Goal: Information Seeking & Learning: Understand process/instructions

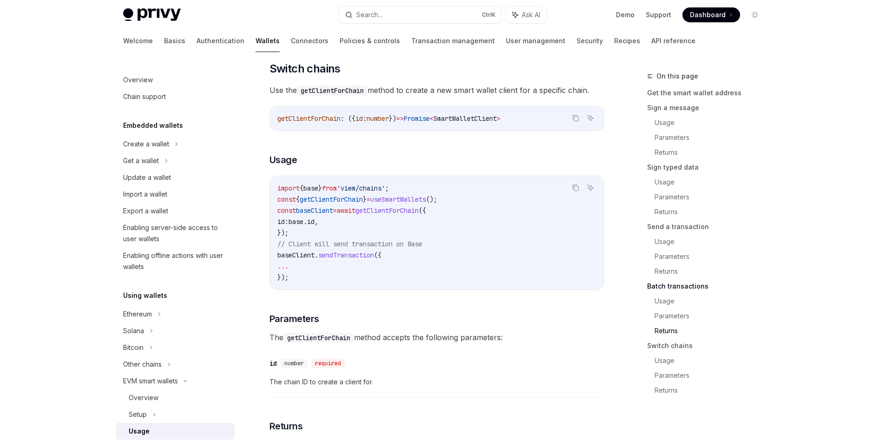
scroll to position [1, 0]
click at [303, 226] on span "base" at bounding box center [296, 221] width 15 height 8
click at [322, 242] on code "import { base } from 'viem/chains' ; const { getClientForChain } = useSmartWall…" at bounding box center [436, 233] width 319 height 100
click at [315, 215] on span "baseClient" at bounding box center [314, 210] width 37 height 8
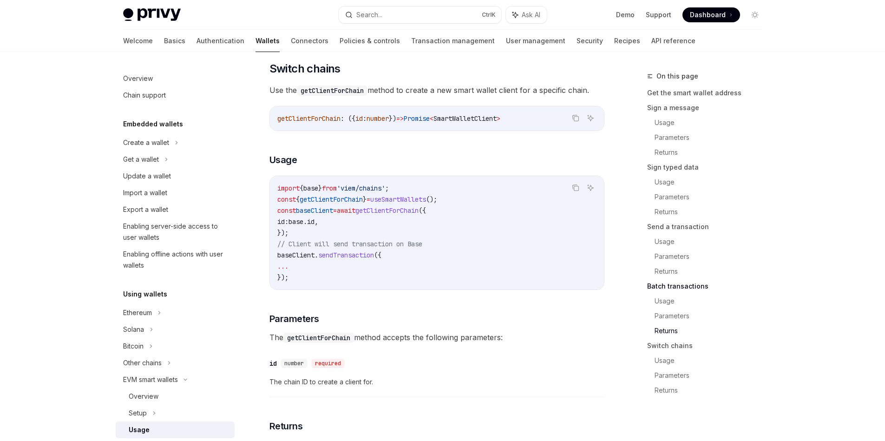
click at [315, 215] on span "baseClient" at bounding box center [314, 210] width 37 height 8
click at [328, 230] on code "import { base } from 'viem/chains' ; const { getClientForChain } = useSmartWall…" at bounding box center [436, 233] width 319 height 100
click at [410, 245] on code "import { base } from 'viem/chains' ; const { getClientForChain } = useSmartWall…" at bounding box center [436, 233] width 319 height 100
click at [420, 204] on span "useSmartWallets" at bounding box center [398, 199] width 56 height 8
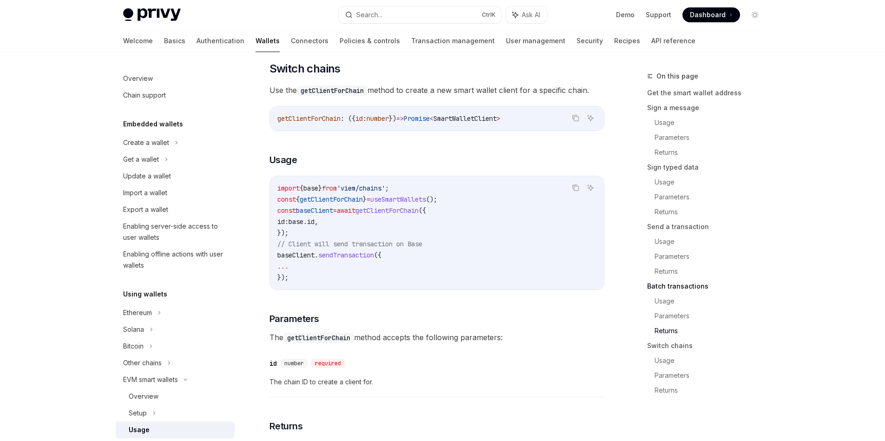
click at [420, 204] on span "useSmartWallets" at bounding box center [398, 199] width 56 height 8
click at [349, 204] on span "getClientForChain" at bounding box center [331, 199] width 63 height 8
click at [413, 97] on span "Use the getClientForChain method to create a new smart wallet client for a spec…" at bounding box center [436, 90] width 335 height 13
drag, startPoint x: 413, startPoint y: 117, endPoint x: 508, endPoint y: 119, distance: 94.8
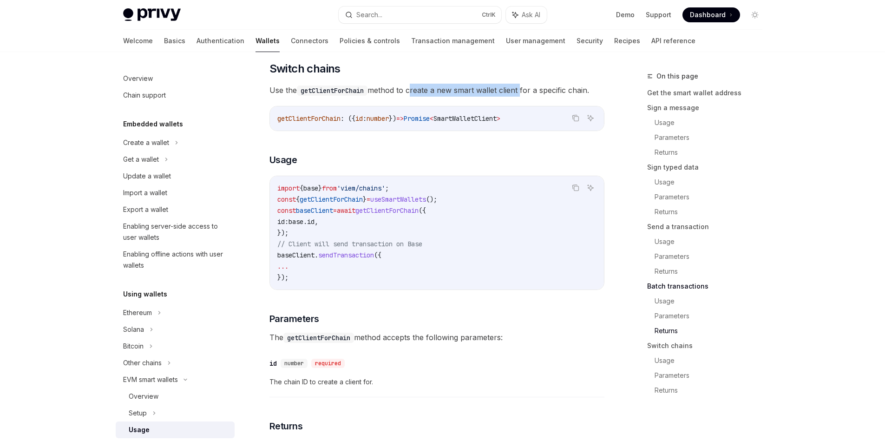
click at [508, 97] on span "Use the getClientForChain method to create a new smart wallet client for a spec…" at bounding box center [436, 90] width 335 height 13
click at [451, 166] on h3 "​ Usage" at bounding box center [436, 159] width 335 height 13
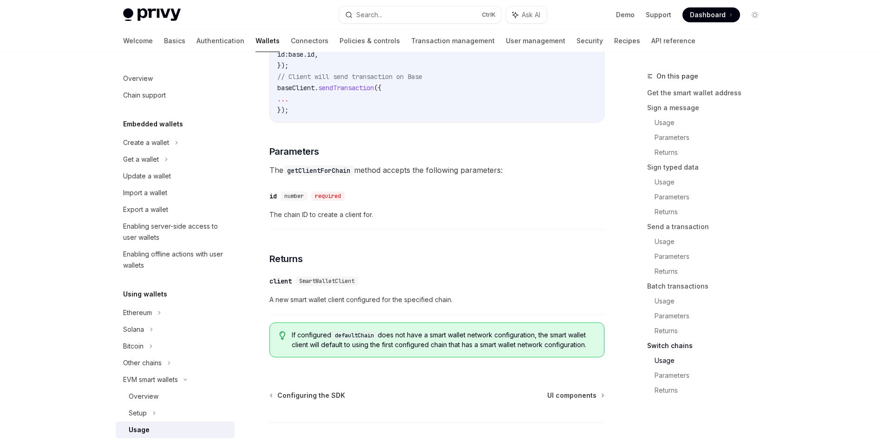
scroll to position [2848, 0]
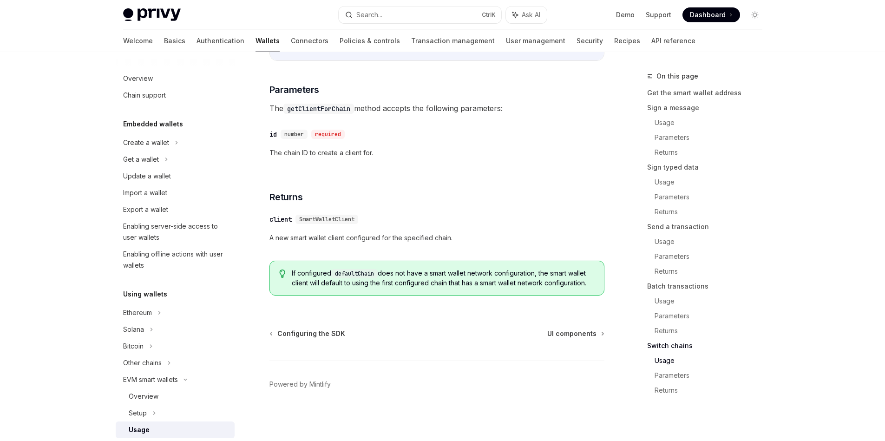
click at [274, 242] on span "A new smart wallet client configured for the specified chain." at bounding box center [436, 237] width 335 height 11
drag, startPoint x: 274, startPoint y: 242, endPoint x: 456, endPoint y: 232, distance: 181.9
click at [456, 232] on span "A new smart wallet client configured for the specified chain." at bounding box center [436, 237] width 335 height 11
drag, startPoint x: 382, startPoint y: 273, endPoint x: 544, endPoint y: 277, distance: 161.3
click at [544, 277] on span "If configured defaultChain does not have a smart wallet network configuration, …" at bounding box center [443, 278] width 302 height 19
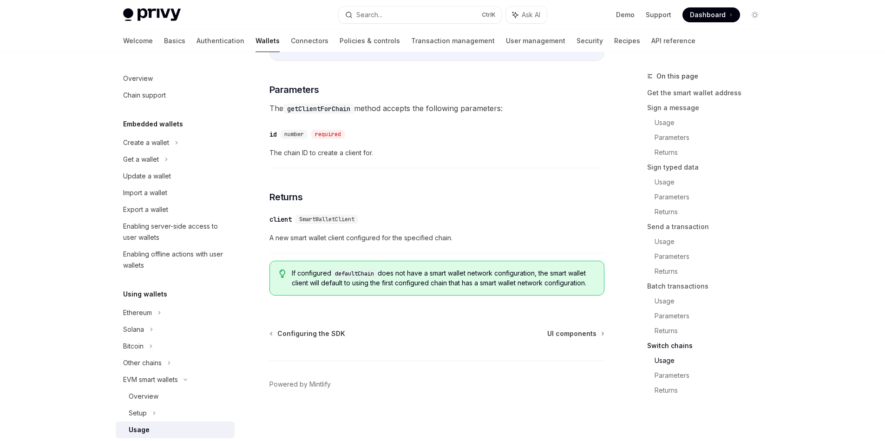
click at [548, 276] on span "If configured defaultChain does not have a smart wallet network configuration, …" at bounding box center [443, 278] width 302 height 19
drag, startPoint x: 548, startPoint y: 276, endPoint x: 576, endPoint y: 283, distance: 29.1
click at [576, 283] on span "If configured defaultChain does not have a smart wallet network configuration, …" at bounding box center [443, 278] width 302 height 19
drag, startPoint x: 490, startPoint y: 316, endPoint x: 419, endPoint y: 300, distance: 72.6
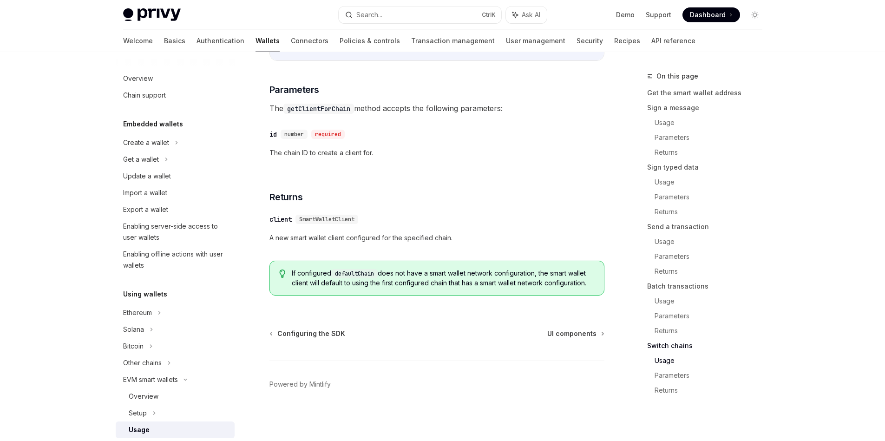
click at [473, 365] on footer "Powered by Mintlify" at bounding box center [436, 401] width 335 height 80
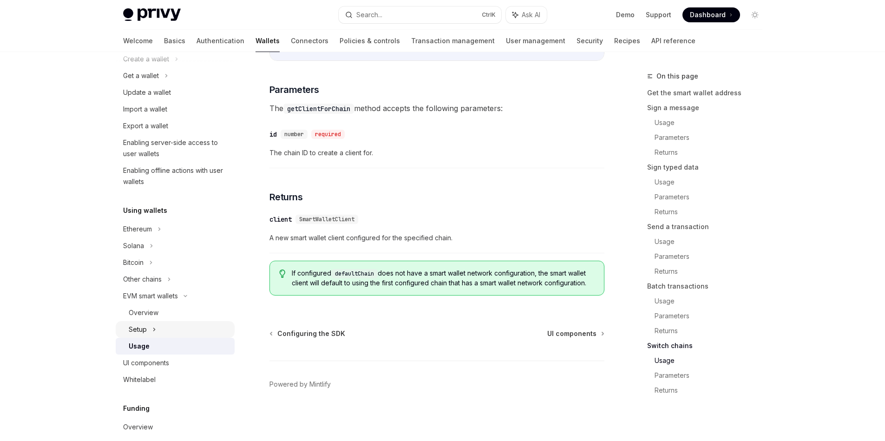
click at [142, 333] on div "Setup" at bounding box center [138, 329] width 18 height 11
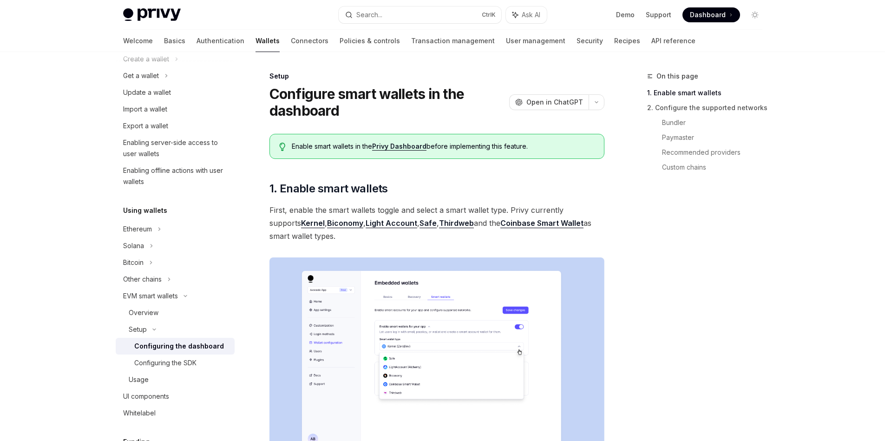
scroll to position [84, 0]
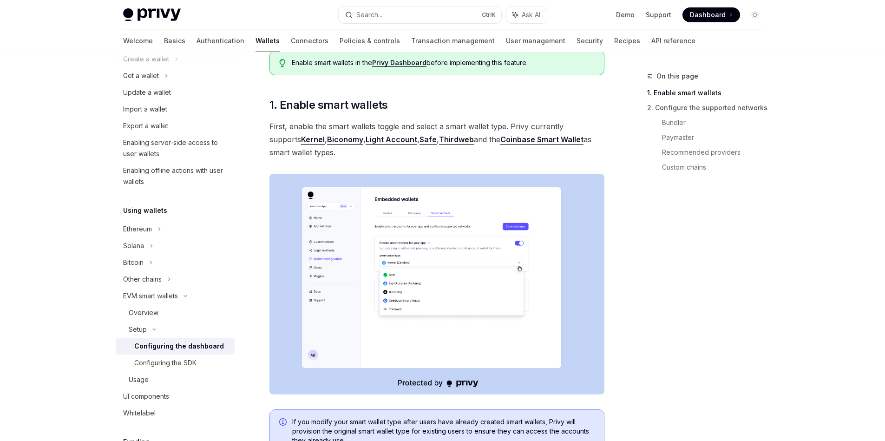
click at [522, 284] on img at bounding box center [436, 284] width 335 height 221
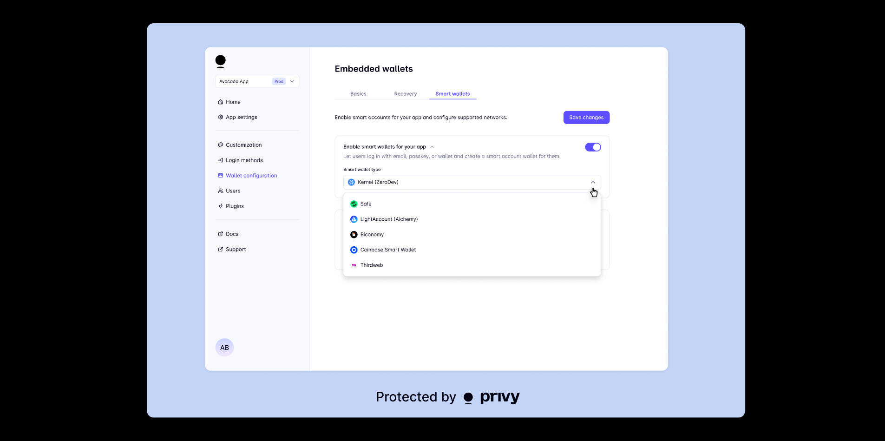
click at [754, 244] on div at bounding box center [442, 220] width 885 height 441
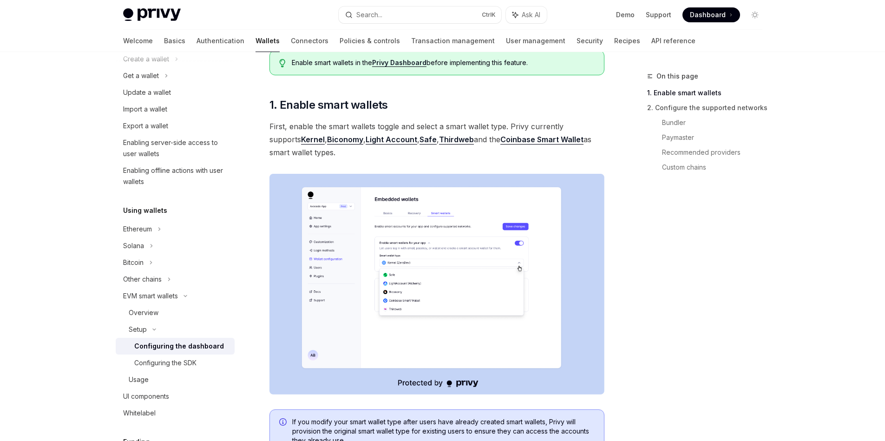
drag, startPoint x: 522, startPoint y: 126, endPoint x: 483, endPoint y: 150, distance: 45.7
click at [483, 150] on span "First, enable the smart wallets toggle and select a smart wallet type. Privy cu…" at bounding box center [436, 139] width 335 height 39
click at [449, 157] on span "First, enable the smart wallets toggle and select a smart wallet type. Privy cu…" at bounding box center [436, 139] width 335 height 39
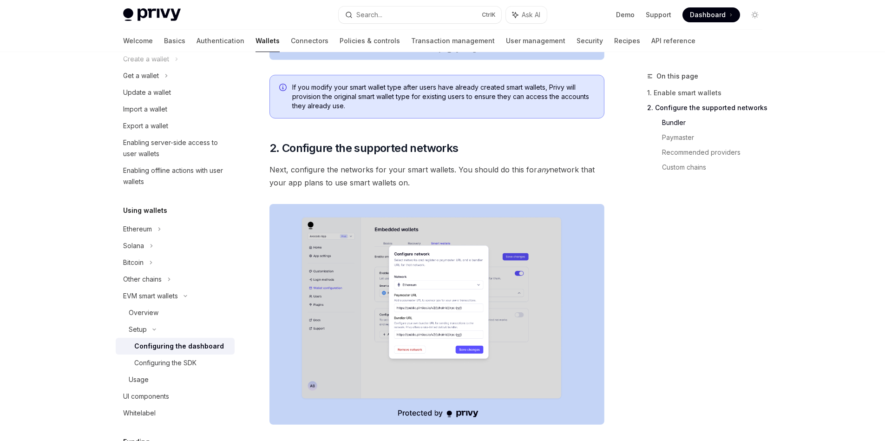
scroll to position [502, 0]
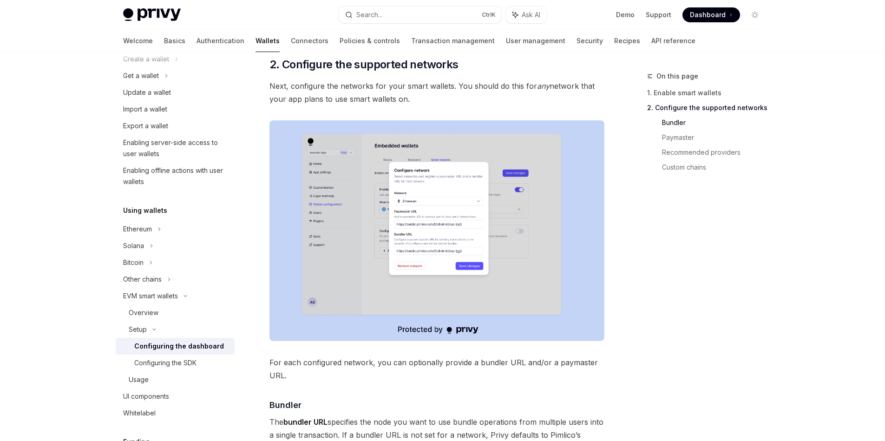
click at [485, 181] on img at bounding box center [436, 230] width 335 height 221
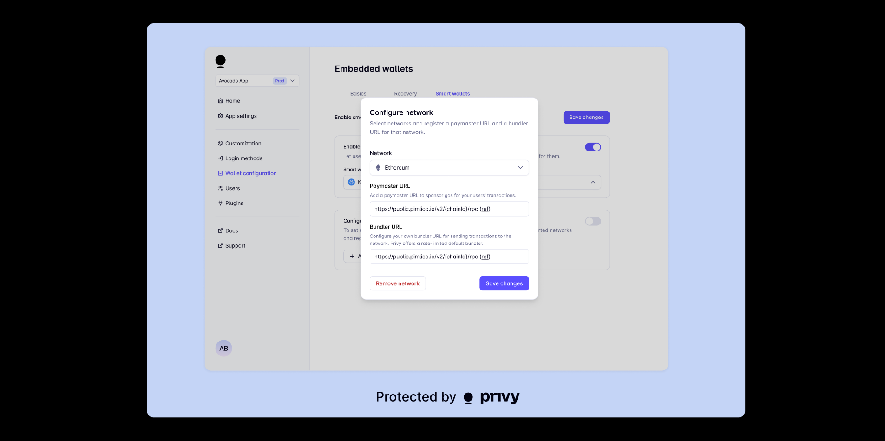
click at [798, 141] on div at bounding box center [442, 220] width 885 height 441
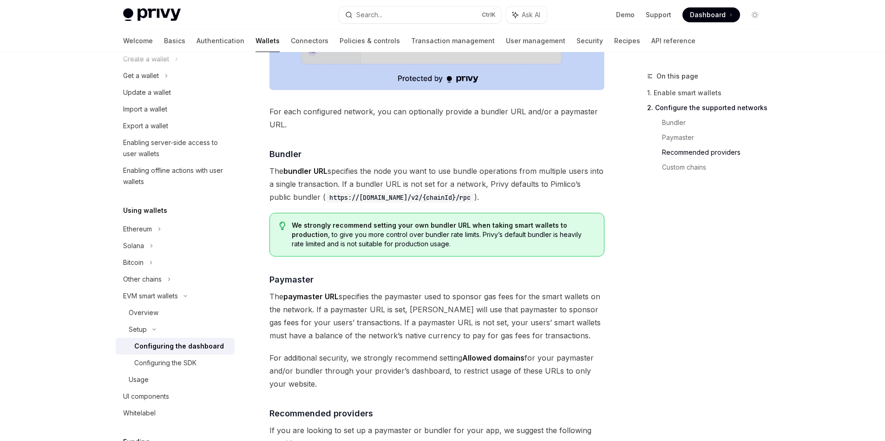
scroll to position [836, 0]
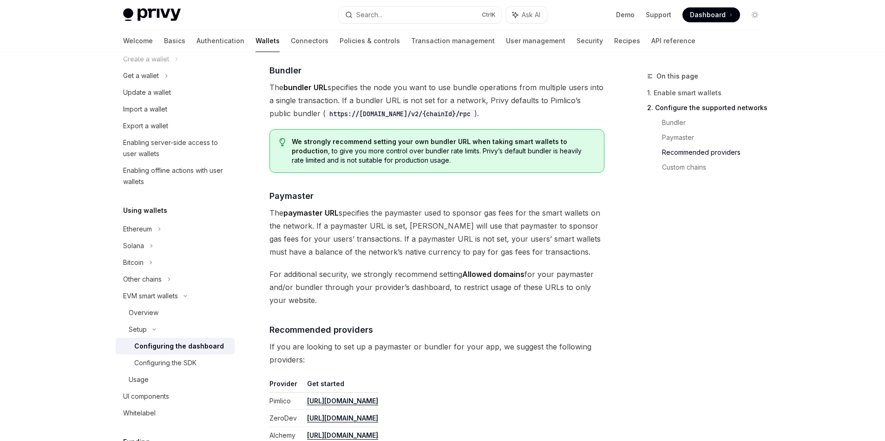
drag, startPoint x: 314, startPoint y: 224, endPoint x: 409, endPoint y: 223, distance: 94.8
click at [409, 223] on span "The paymaster URL specifies the paymaster used to sponsor gas fees for the smar…" at bounding box center [436, 232] width 335 height 52
click at [410, 223] on span "The paymaster URL specifies the paymaster used to sponsor gas fees for the smar…" at bounding box center [436, 232] width 335 height 52
drag, startPoint x: 410, startPoint y: 223, endPoint x: 362, endPoint y: 242, distance: 51.8
click at [362, 242] on span "The paymaster URL specifies the paymaster used to sponsor gas fees for the smar…" at bounding box center [436, 232] width 335 height 52
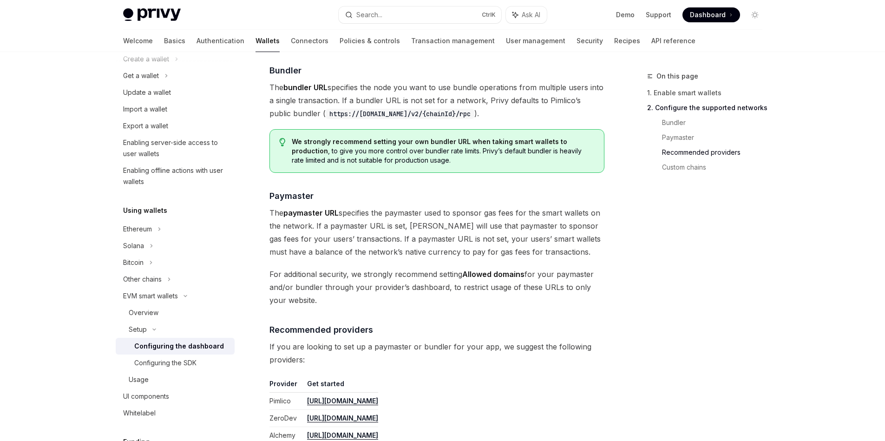
click at [362, 242] on span "The paymaster URL specifies the paymaster used to sponsor gas fees for the smar…" at bounding box center [436, 232] width 335 height 52
click at [359, 240] on span "The paymaster URL specifies the paymaster used to sponsor gas fees for the smar…" at bounding box center [436, 232] width 335 height 52
drag, startPoint x: 359, startPoint y: 240, endPoint x: 453, endPoint y: 241, distance: 93.4
click at [453, 241] on span "The paymaster URL specifies the paymaster used to sponsor gas fees for the smar…" at bounding box center [436, 232] width 335 height 52
drag, startPoint x: 461, startPoint y: 241, endPoint x: 557, endPoint y: 248, distance: 96.0
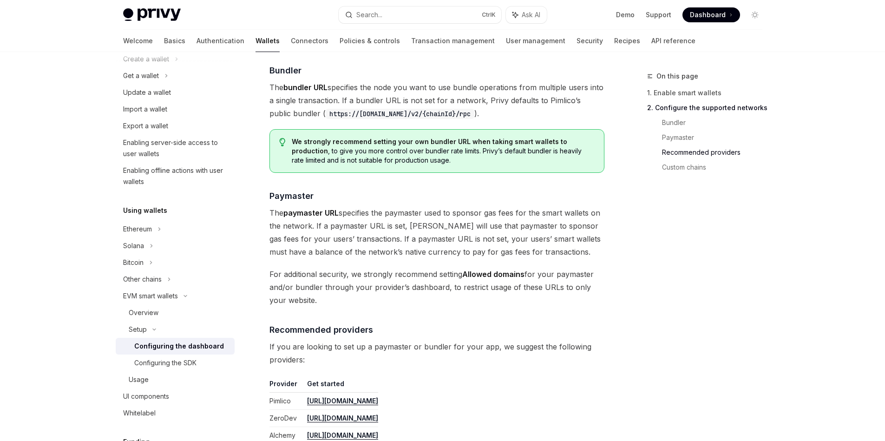
click at [557, 248] on span "The paymaster URL specifies the paymaster used to sponsor gas fees for the smar…" at bounding box center [436, 232] width 335 height 52
drag, startPoint x: 300, startPoint y: 301, endPoint x: 349, endPoint y: 275, distance: 55.5
click at [349, 275] on span "For additional security, we strongly recommend setting Allowed domains for your…" at bounding box center [436, 287] width 335 height 39
click at [343, 256] on div at bounding box center [343, 256] width 0 height 0
click at [335, 295] on span "For additional security, we strongly recommend setting Allowed domains for your…" at bounding box center [436, 287] width 335 height 39
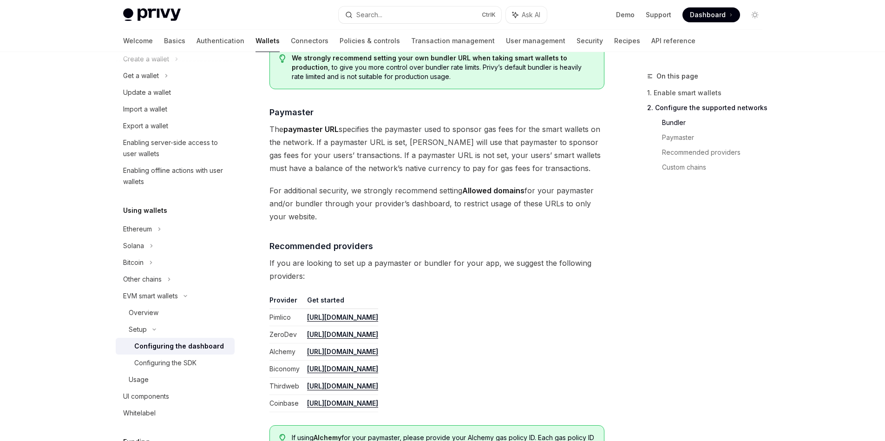
scroll to position [502, 0]
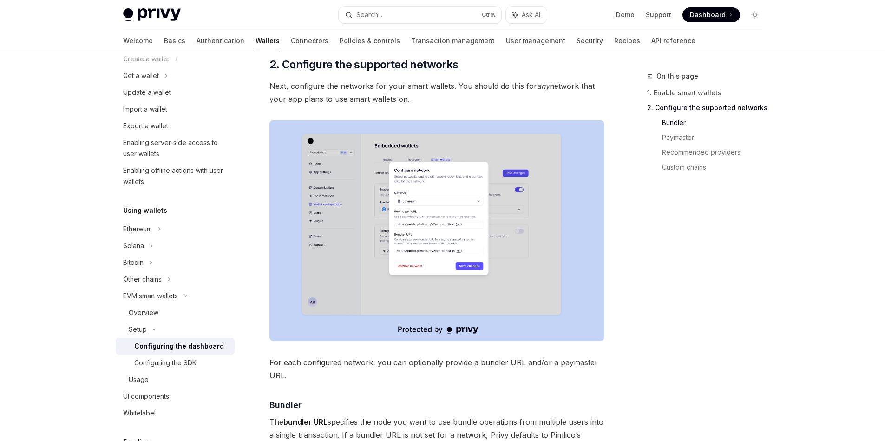
click at [465, 186] on img at bounding box center [436, 230] width 335 height 221
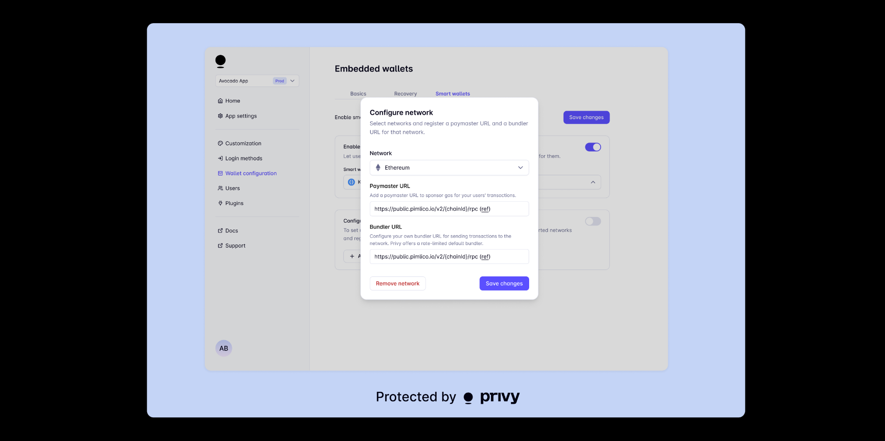
click at [775, 195] on div at bounding box center [442, 220] width 885 height 441
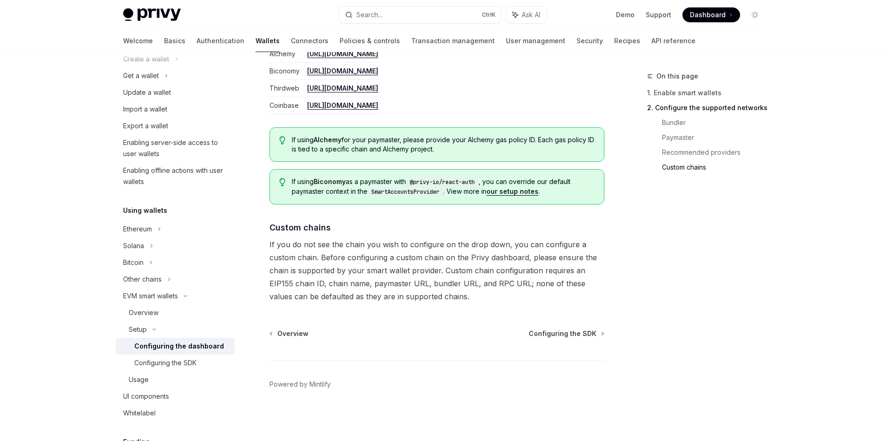
scroll to position [1134, 0]
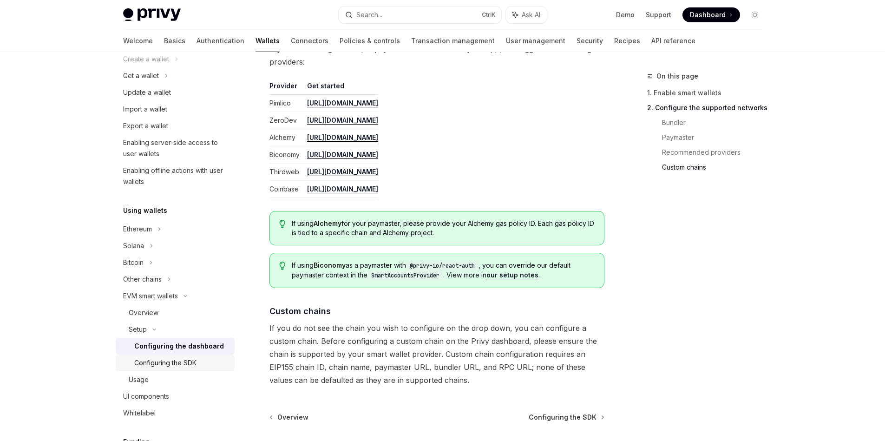
click at [198, 368] on div "Configuring the SDK" at bounding box center [181, 362] width 95 height 11
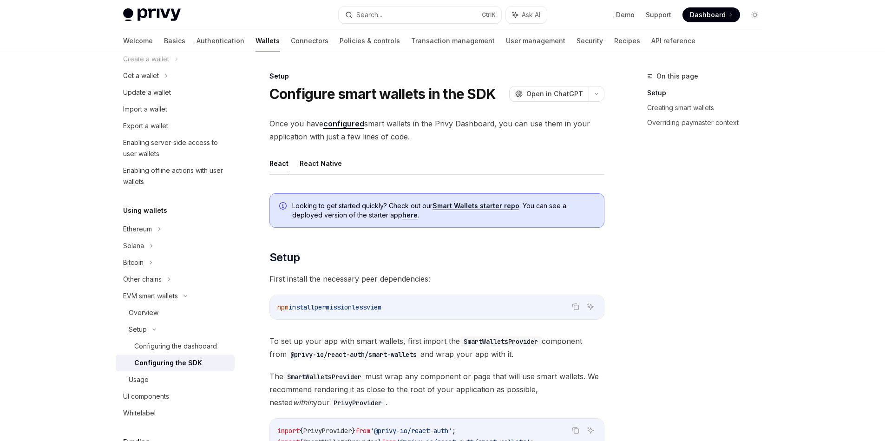
scroll to position [84, 0]
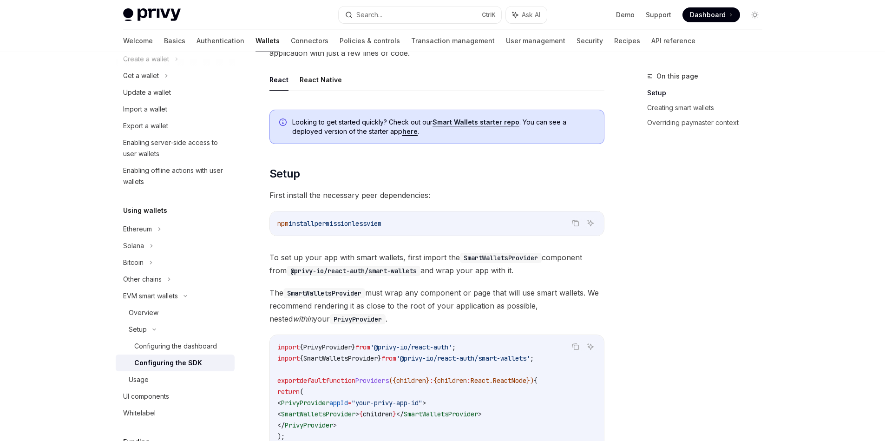
click at [355, 228] on code "npm install permissionless viem" at bounding box center [436, 223] width 319 height 11
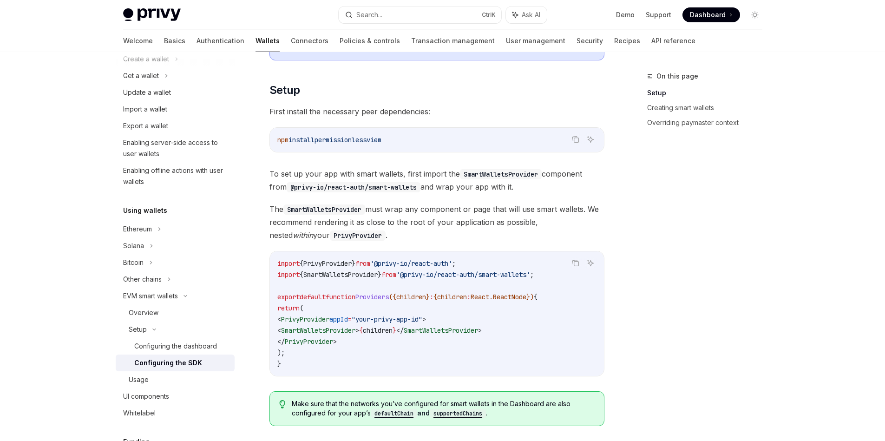
click at [418, 186] on code "@privy-io/react-auth/smart-wallets" at bounding box center [354, 187] width 134 height 10
drag, startPoint x: 418, startPoint y: 186, endPoint x: 294, endPoint y: 190, distance: 124.1
click at [294, 190] on code "@privy-io/react-auth/smart-wallets" at bounding box center [354, 187] width 134 height 10
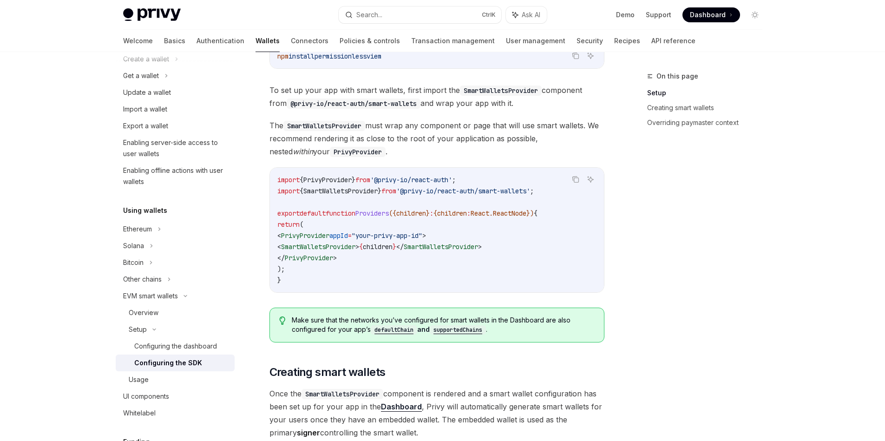
click at [354, 192] on span "SmartWalletsProvider" at bounding box center [340, 191] width 74 height 8
click at [355, 249] on span "SmartWalletsProvider" at bounding box center [318, 247] width 74 height 8
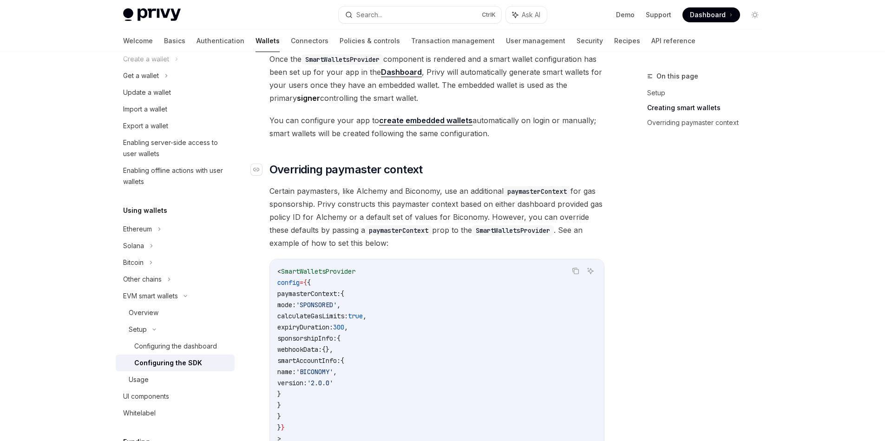
scroll to position [669, 0]
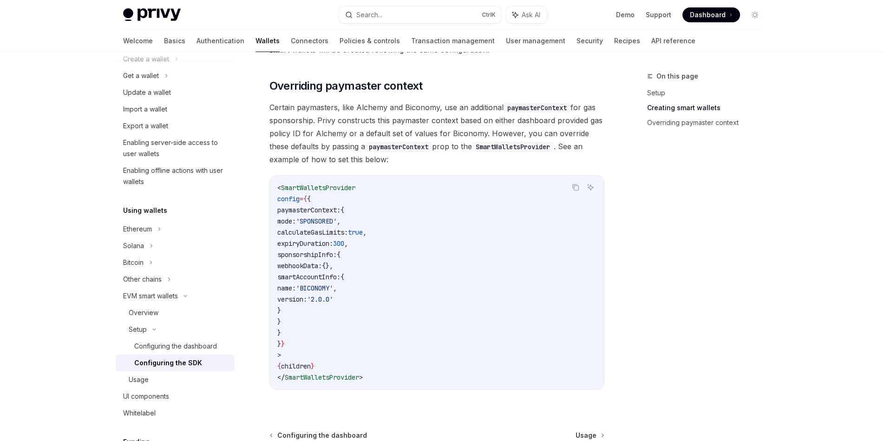
click at [344, 230] on span "calculateGasLimits:" at bounding box center [312, 232] width 71 height 8
click at [346, 238] on code "< SmartWalletsProvider config = { { paymasterContext: { mode: 'SPONSORED' , cal…" at bounding box center [436, 282] width 319 height 201
click at [334, 254] on span "sponsorshipInfo:" at bounding box center [306, 254] width 59 height 8
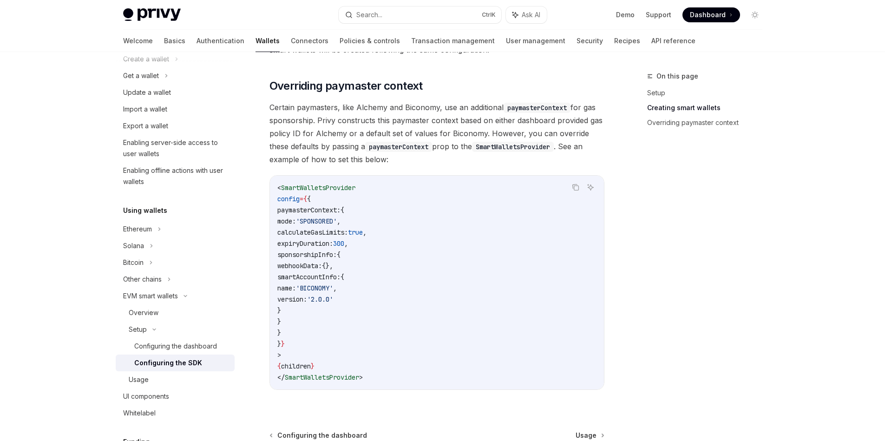
click at [334, 254] on span "sponsorshipInfo:" at bounding box center [306, 254] width 59 height 8
click at [322, 266] on span "webhookData:" at bounding box center [299, 266] width 45 height 8
click at [303, 282] on code "< SmartWalletsProvider config = { { paymasterContext: { mode: 'SPONSORED' , cal…" at bounding box center [436, 282] width 319 height 201
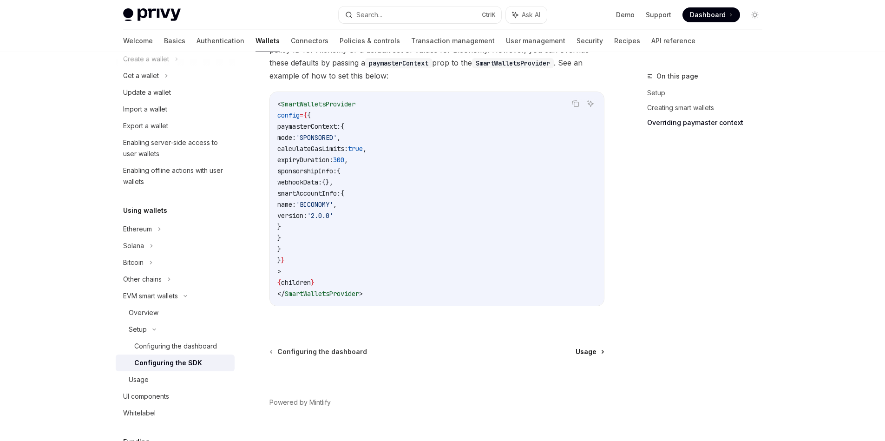
click at [589, 351] on span "Usage" at bounding box center [586, 351] width 21 height 9
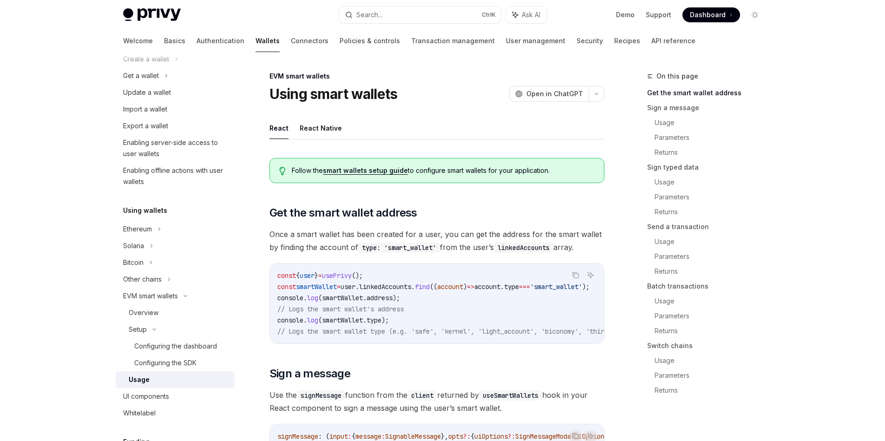
click at [373, 170] on link "smart wallets setup guide" at bounding box center [365, 170] width 85 height 8
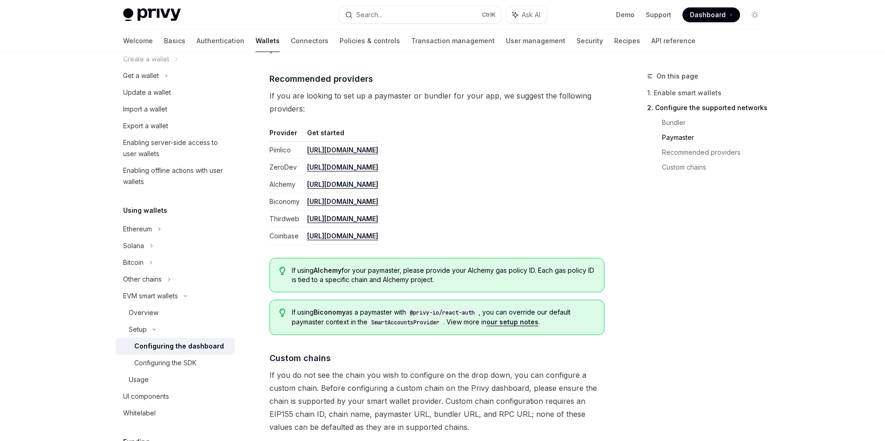
scroll to position [1218, 0]
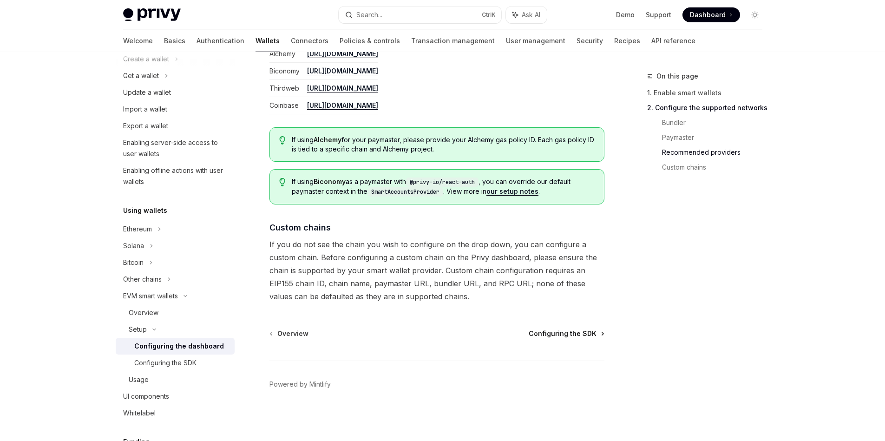
click at [547, 332] on span "Configuring the SDK" at bounding box center [563, 333] width 68 height 9
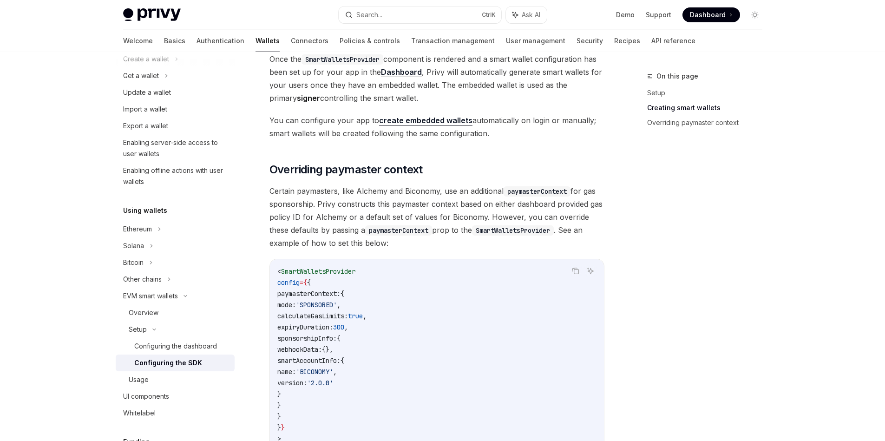
scroll to position [771, 0]
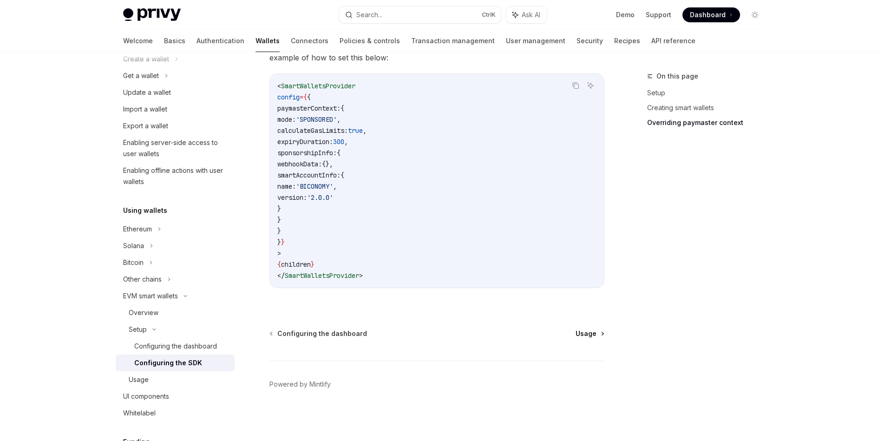
click at [578, 333] on span "Usage" at bounding box center [586, 333] width 21 height 9
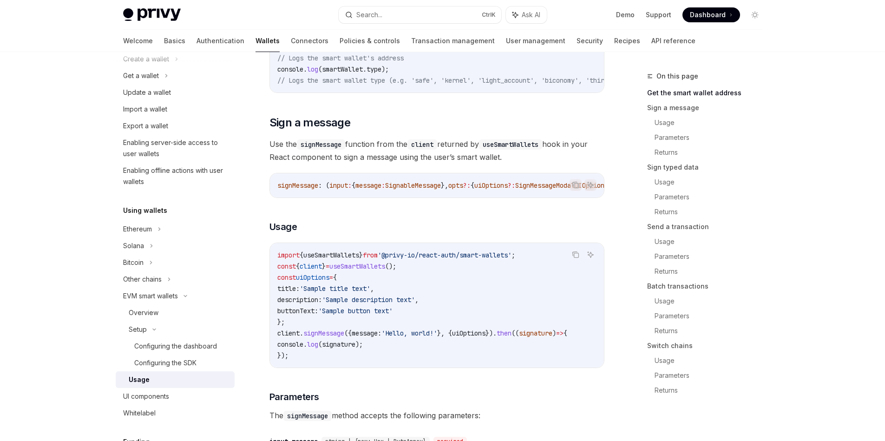
scroll to position [335, 0]
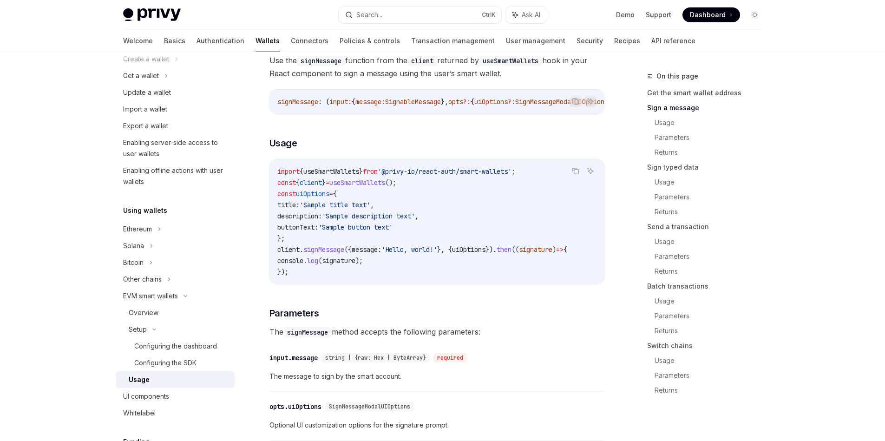
click at [351, 176] on span "useSmartWallets" at bounding box center [331, 171] width 56 height 8
click at [464, 202] on code "import { useSmartWallets } from '@privy-io/react-auth/smart-wallets' ; const { …" at bounding box center [436, 222] width 319 height 112
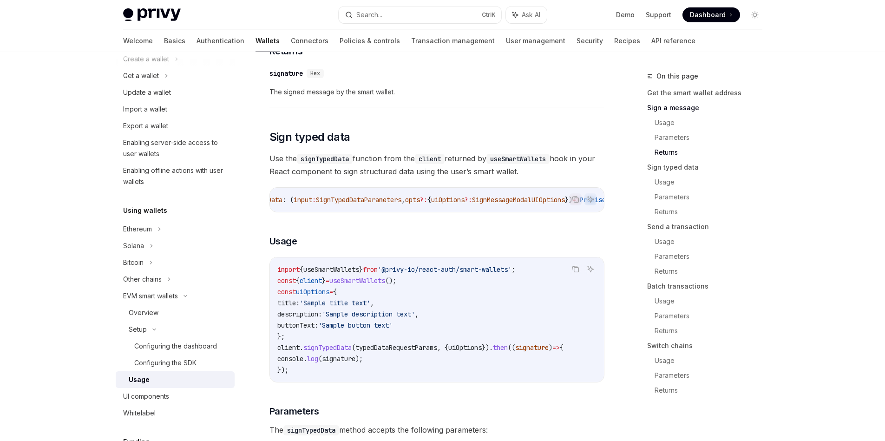
scroll to position [0, 0]
click at [348, 289] on code "import { useSmartWallets } from '@privy-io/react-auth/smart-wallets' ; const { …" at bounding box center [436, 320] width 319 height 112
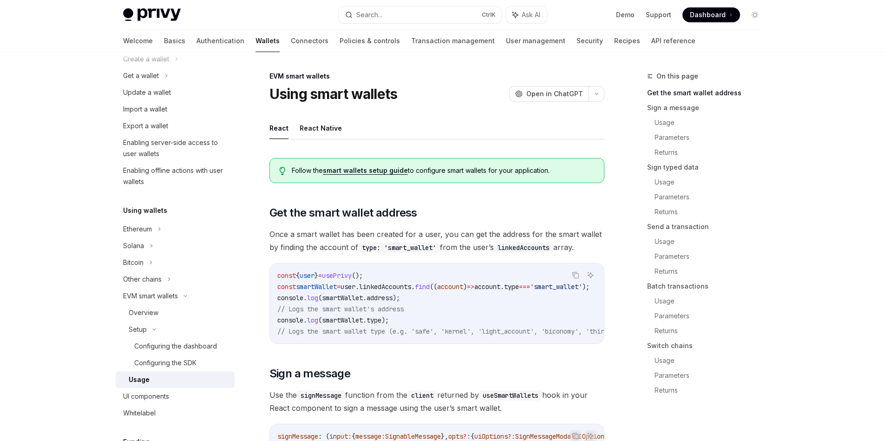
click at [385, 167] on link "smart wallets setup guide" at bounding box center [365, 170] width 85 height 8
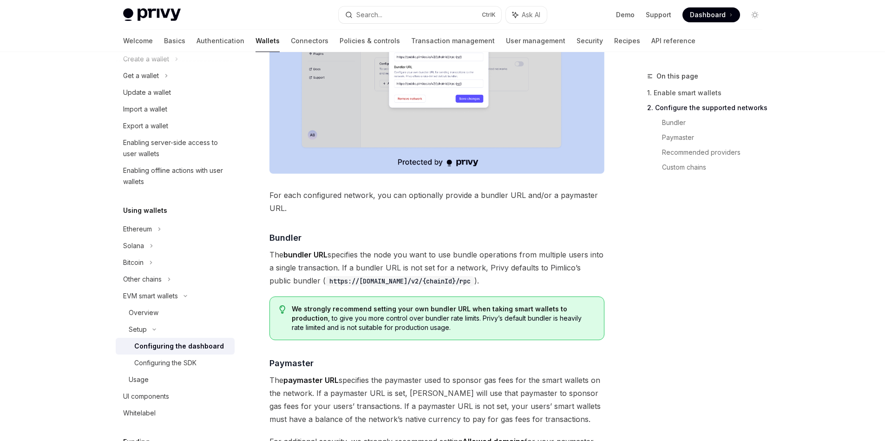
scroll to position [753, 0]
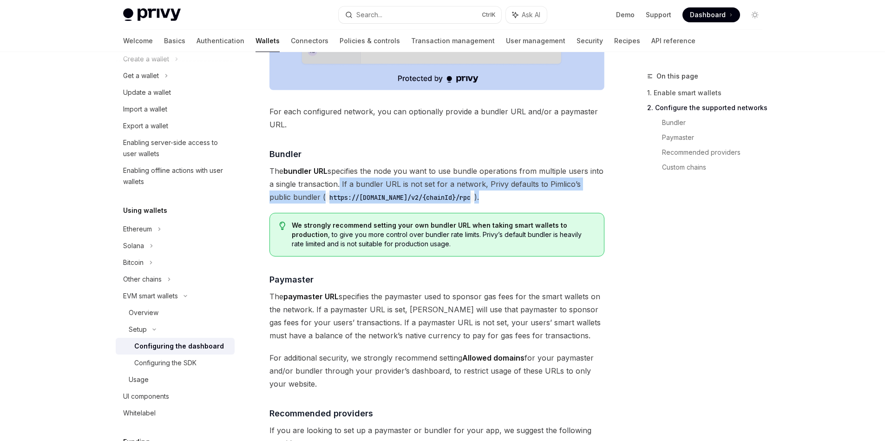
drag, startPoint x: 511, startPoint y: 196, endPoint x: 338, endPoint y: 182, distance: 173.4
click at [338, 182] on span "The bundler URL specifies the node you want to use bundle operations from multi…" at bounding box center [436, 183] width 335 height 39
click at [332, 166] on div at bounding box center [332, 166] width 0 height 0
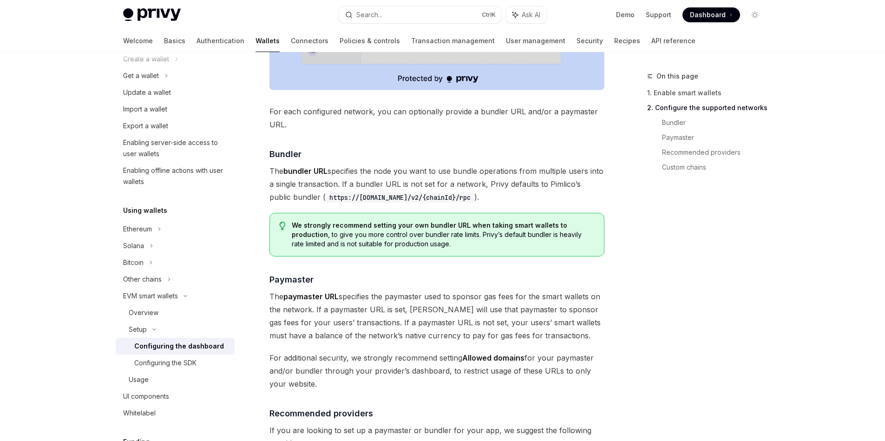
click at [341, 174] on span "The bundler URL specifies the node you want to use bundle operations from multi…" at bounding box center [436, 183] width 335 height 39
drag, startPoint x: 434, startPoint y: 244, endPoint x: 441, endPoint y: 234, distance: 12.8
click at [441, 234] on span "We strongly recommend setting your own bundler URL when taking smart wallets to…" at bounding box center [443, 235] width 302 height 28
click at [435, 217] on div at bounding box center [435, 217] width 0 height 0
click at [422, 252] on div "We strongly recommend setting your own bundler URL when taking smart wallets to…" at bounding box center [436, 235] width 335 height 44
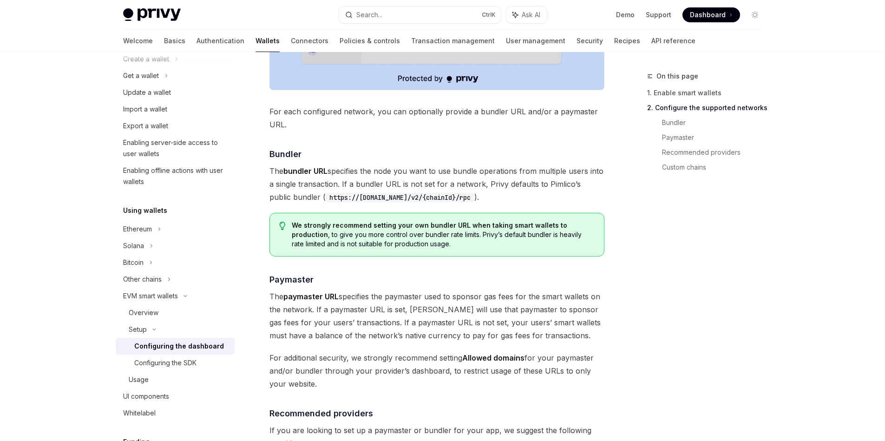
click at [460, 169] on span "The bundler URL specifies the node you want to use bundle operations from multi…" at bounding box center [436, 183] width 335 height 39
drag, startPoint x: 460, startPoint y: 169, endPoint x: 513, endPoint y: 168, distance: 53.4
click at [513, 168] on span "The bundler URL specifies the node you want to use bundle operations from multi…" at bounding box center [436, 183] width 335 height 39
drag, startPoint x: 513, startPoint y: 168, endPoint x: 456, endPoint y: 165, distance: 57.7
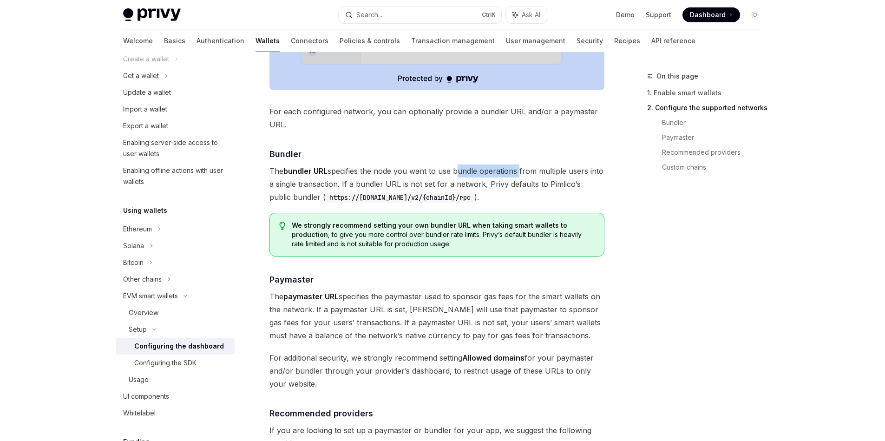
click at [456, 165] on span "The bundler URL specifies the node you want to use bundle operations from multi…" at bounding box center [436, 183] width 335 height 39
click at [432, 256] on div "We strongly recommend setting your own bundler URL when taking smart wallets to…" at bounding box center [436, 235] width 335 height 44
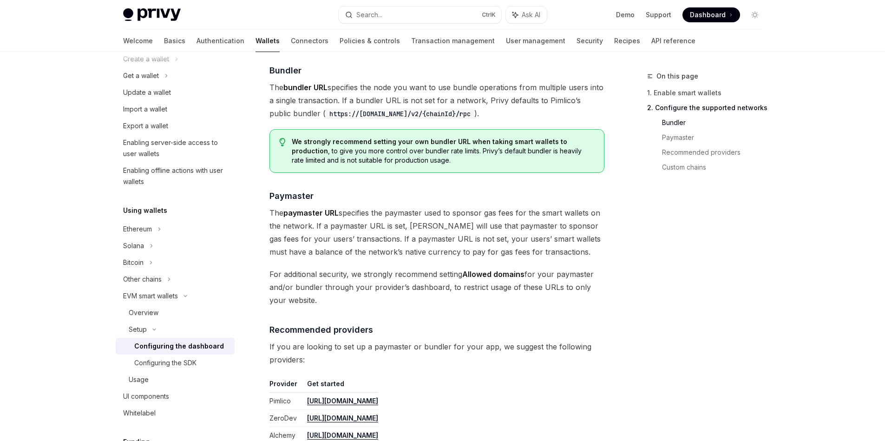
click at [275, 274] on span "For additional security, we strongly recommend setting Allowed domains for your…" at bounding box center [436, 287] width 335 height 39
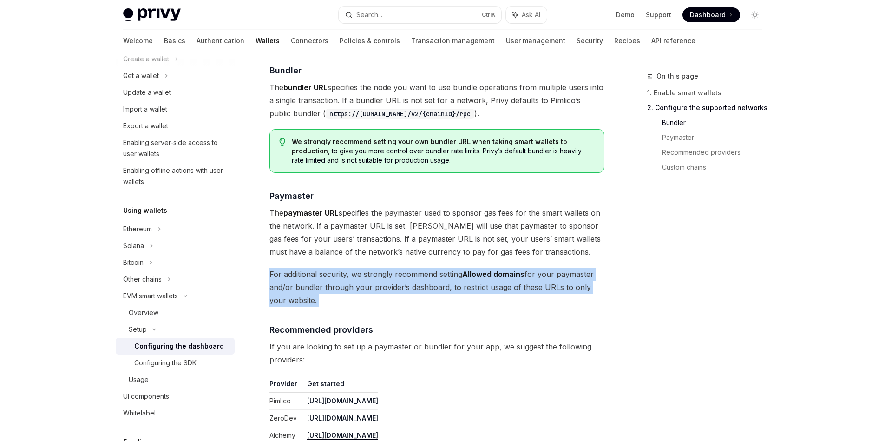
drag, startPoint x: 275, startPoint y: 275, endPoint x: 305, endPoint y: 295, distance: 36.5
click at [305, 295] on span "For additional security, we strongly recommend setting Allowed domains for your…" at bounding box center [436, 287] width 335 height 39
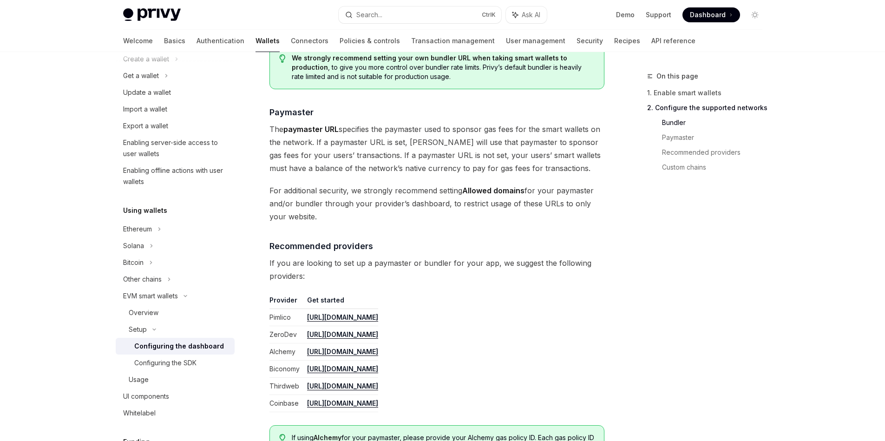
drag, startPoint x: 324, startPoint y: 220, endPoint x: 447, endPoint y: 209, distance: 124.1
click at [447, 209] on span "For additional security, we strongly recommend setting Allowed domains for your…" at bounding box center [436, 203] width 335 height 39
click at [441, 186] on div at bounding box center [441, 186] width 0 height 0
click at [326, 217] on span "For additional security, we strongly recommend setting Allowed domains for your…" at bounding box center [436, 203] width 335 height 39
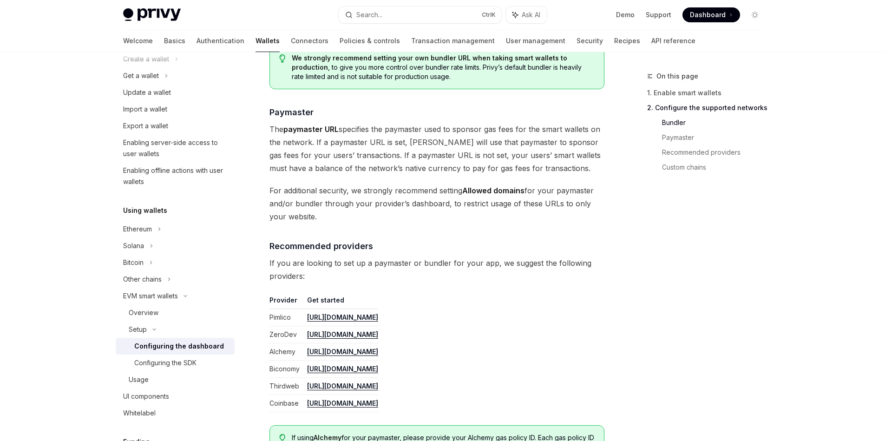
click at [326, 217] on span "For additional security, we strongly recommend setting Allowed domains for your…" at bounding box center [436, 203] width 335 height 39
click at [487, 197] on span "For additional security, we strongly recommend setting Allowed domains for your…" at bounding box center [436, 203] width 335 height 39
click at [479, 193] on strong "Allowed domains" at bounding box center [493, 190] width 62 height 9
drag, startPoint x: 479, startPoint y: 193, endPoint x: 500, endPoint y: 192, distance: 20.9
click at [500, 192] on strong "Allowed domains" at bounding box center [493, 190] width 62 height 9
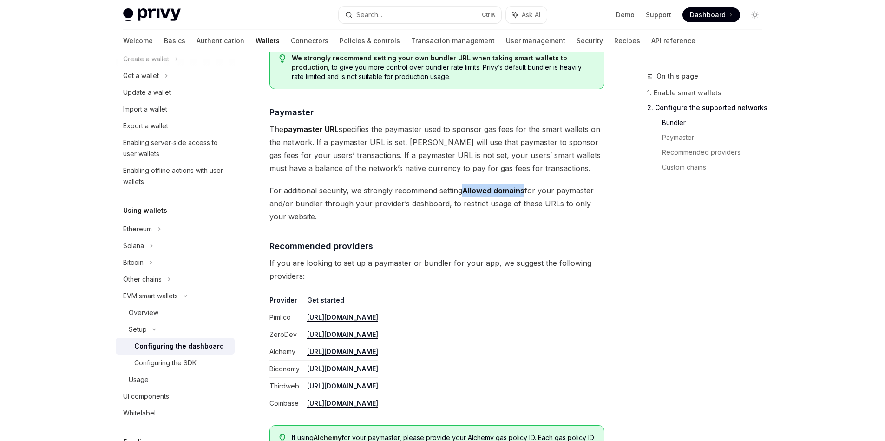
copy strong "Allowed domains"
click at [479, 171] on span "The paymaster URL specifies the paymaster used to sponsor gas fees for the smar…" at bounding box center [436, 149] width 335 height 52
click at [452, 204] on span "For additional security, we strongly recommend setting Allowed domains for your…" at bounding box center [436, 203] width 335 height 39
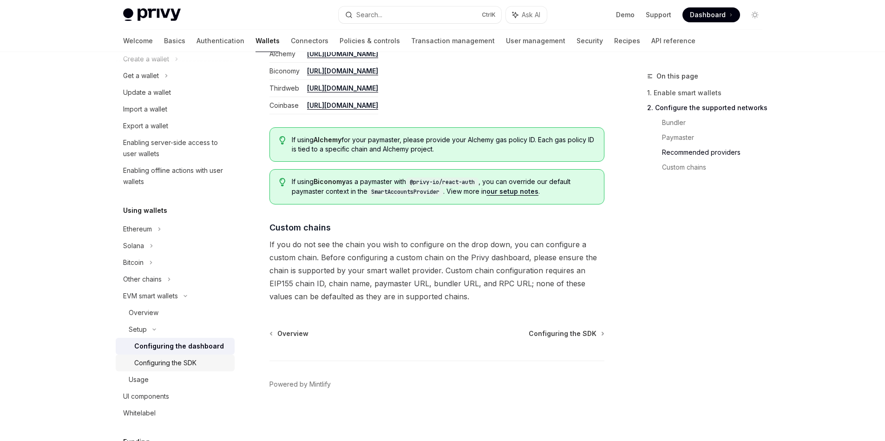
click at [174, 361] on div "Configuring the SDK" at bounding box center [165, 362] width 62 height 11
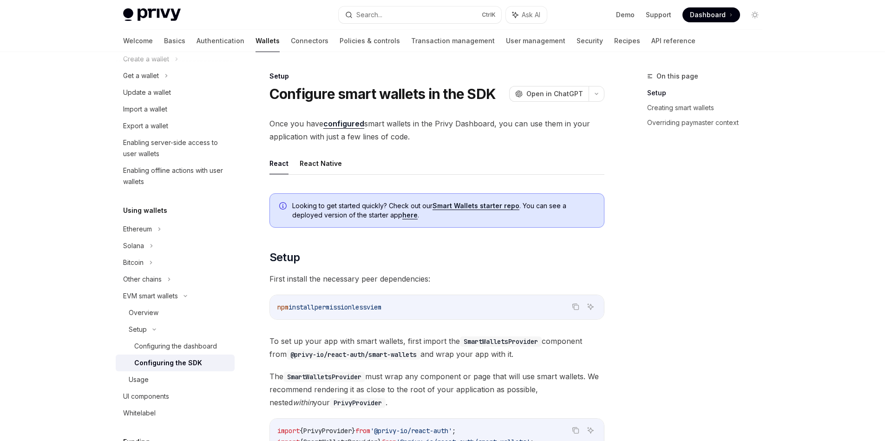
click at [441, 309] on code "npm install permissionless viem" at bounding box center [436, 307] width 319 height 11
click at [355, 310] on span "permissionless" at bounding box center [341, 307] width 52 height 8
drag, startPoint x: 355, startPoint y: 310, endPoint x: 335, endPoint y: 309, distance: 21.0
click at [335, 309] on span "permissionless" at bounding box center [341, 307] width 52 height 8
copy span "permissionless"
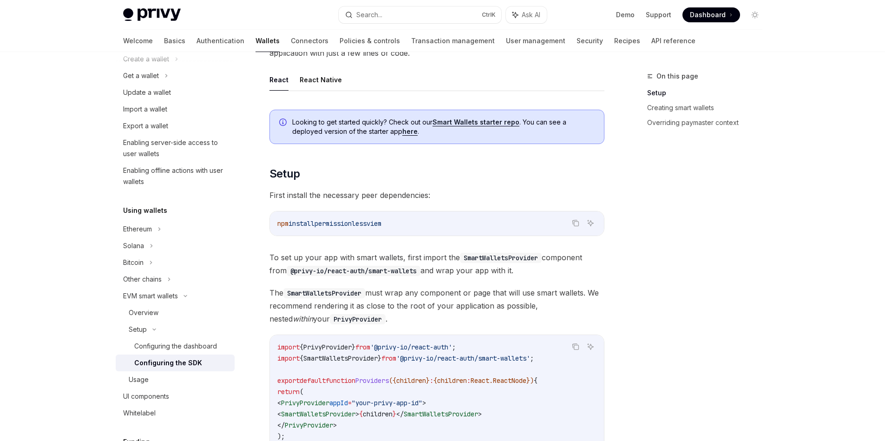
scroll to position [167, 0]
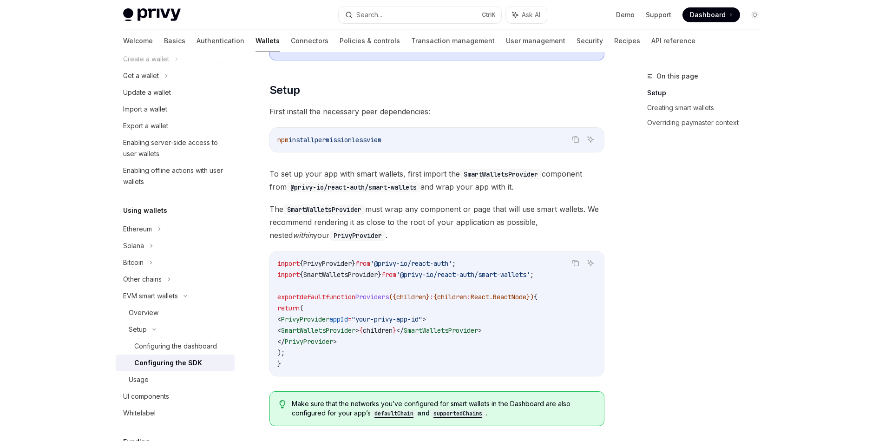
click at [501, 176] on code "SmartWalletsProvider" at bounding box center [501, 174] width 82 height 10
copy code "SmartWalletsProvider"
drag, startPoint x: 562, startPoint y: 273, endPoint x: 272, endPoint y: 279, distance: 290.0
click at [272, 279] on div "import { PrivyProvider } from '@privy-io/react-auth' ; import { SmartWalletsPro…" at bounding box center [437, 313] width 334 height 125
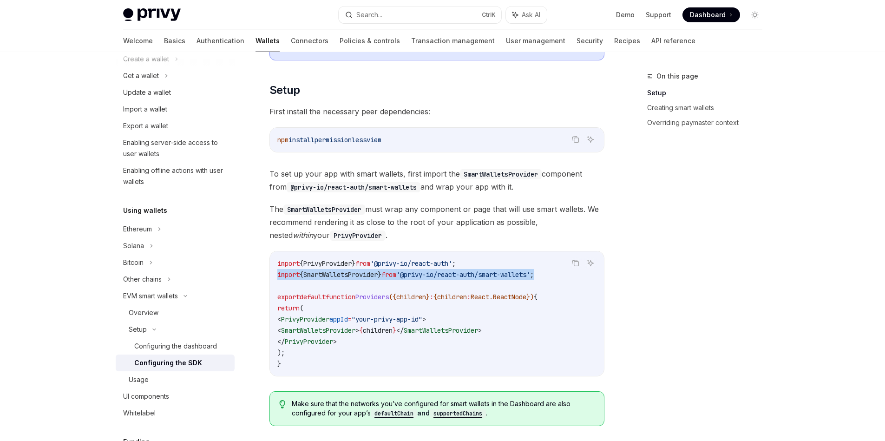
copy span "import { SmartWalletsProvider } from '@privy-io/react-auth/smart-wallets' ;"
click at [354, 334] on span "SmartWalletsProvider" at bounding box center [318, 330] width 74 height 8
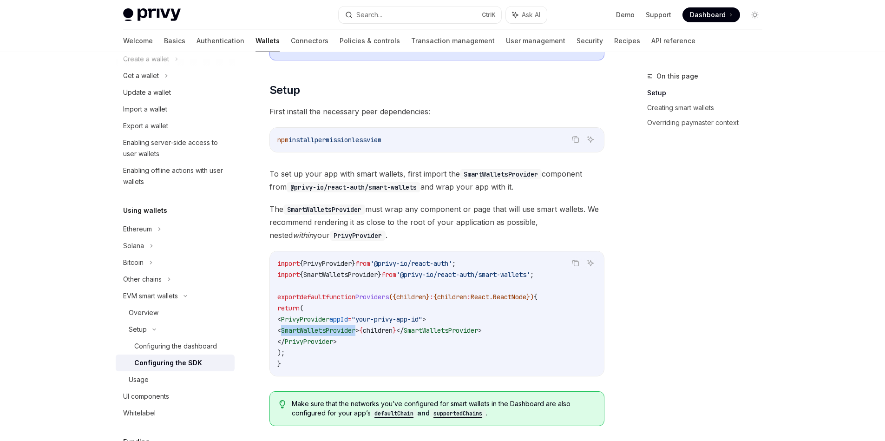
click at [354, 334] on span "SmartWalletsProvider" at bounding box center [318, 330] width 74 height 8
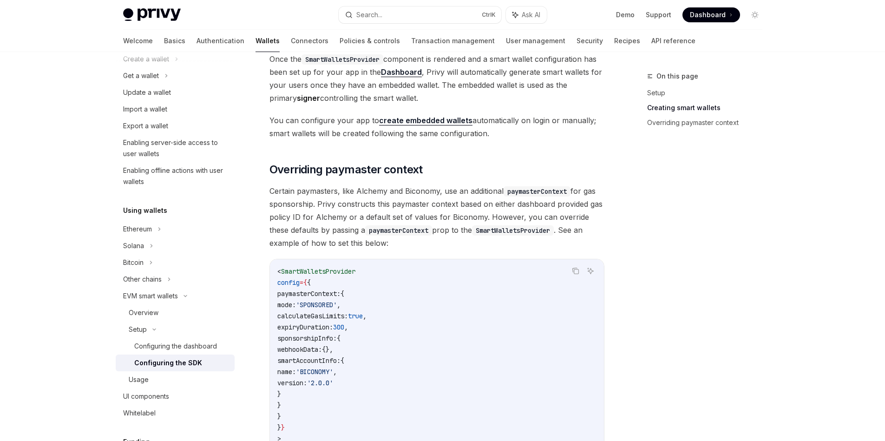
scroll to position [669, 0]
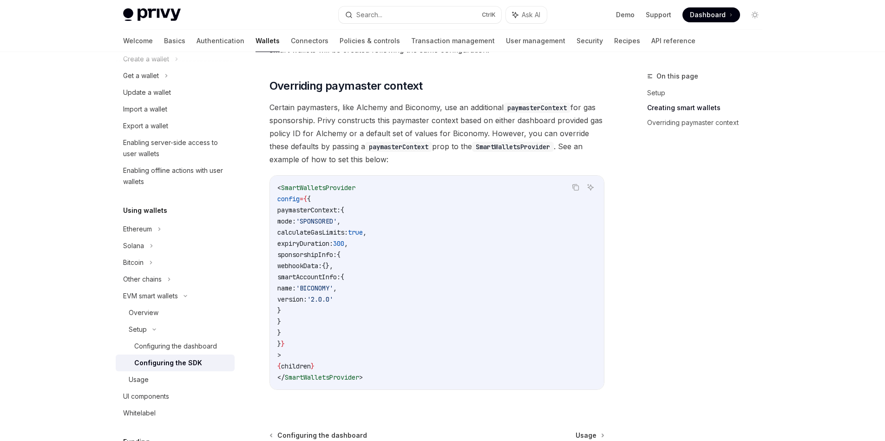
click at [333, 276] on span "smartAccountInfo:" at bounding box center [308, 277] width 63 height 8
click at [333, 285] on span "'BICONOMY'" at bounding box center [314, 288] width 37 height 8
click at [428, 284] on code "< SmartWalletsProvider config = { { paymasterContext: { mode: 'SPONSORED' , cal…" at bounding box center [436, 282] width 319 height 201
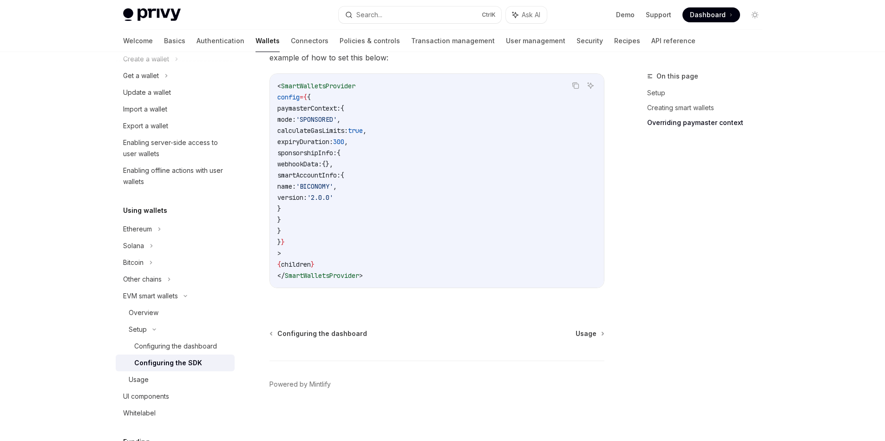
scroll to position [687, 0]
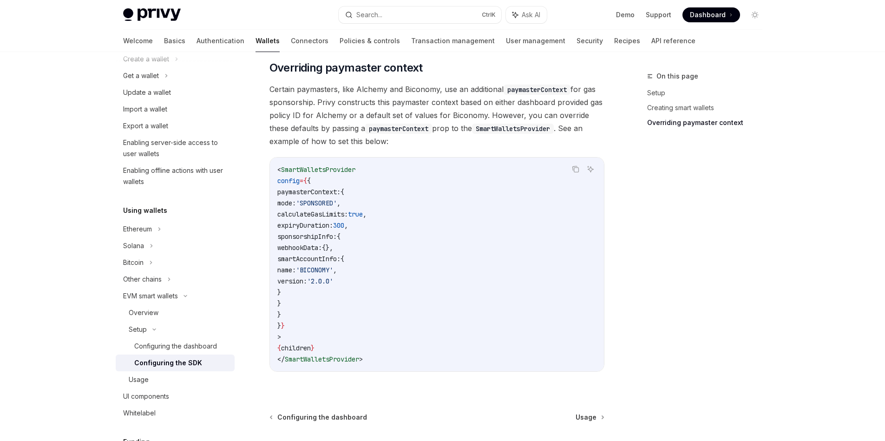
click at [296, 180] on span "config" at bounding box center [288, 181] width 22 height 8
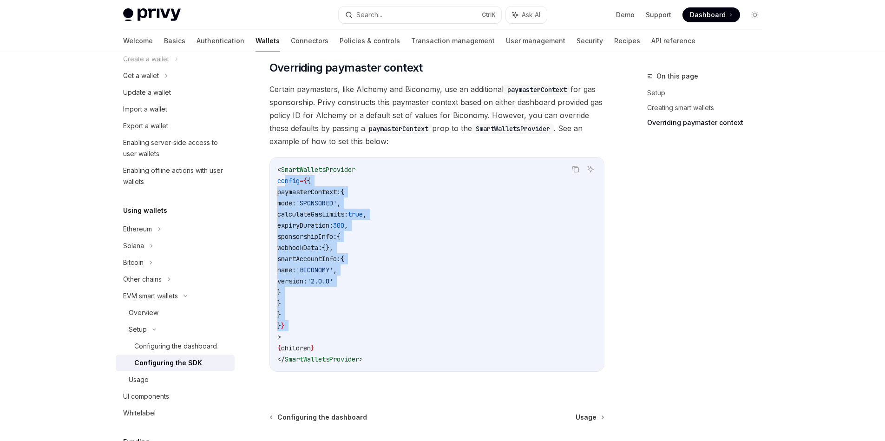
drag, startPoint x: 296, startPoint y: 180, endPoint x: 308, endPoint y: 322, distance: 142.7
click at [308, 322] on code "< SmartWalletsProvider config = { { paymasterContext: { mode: 'SPONSORED' , cal…" at bounding box center [436, 264] width 319 height 201
copy code "config = { { paymasterContext: { mode: 'SPONSORED' , calculateGasLimits: true ,…"
click at [322, 245] on span "webhookData:" at bounding box center [299, 247] width 45 height 8
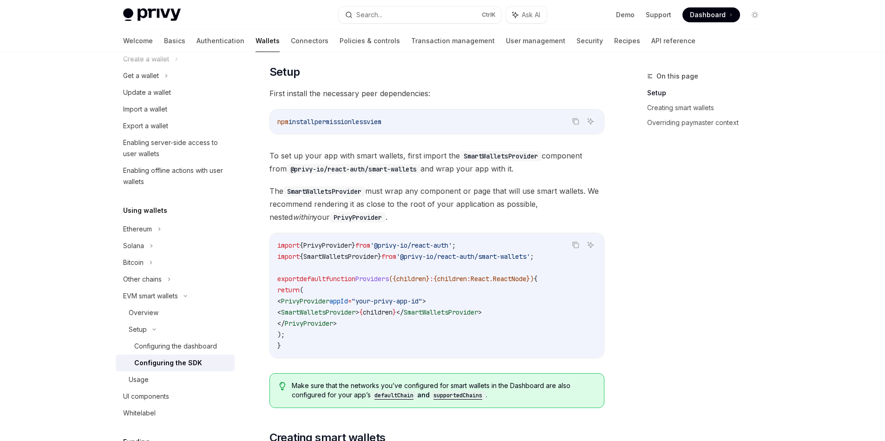
scroll to position [269, 0]
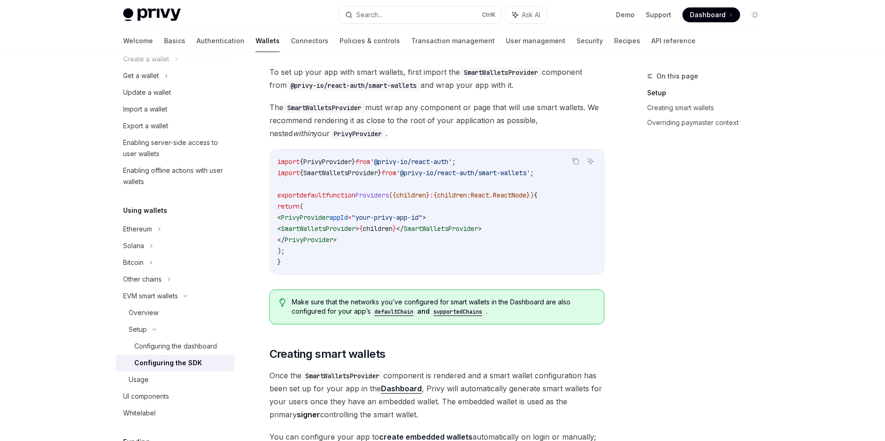
click at [355, 228] on span "SmartWalletsProvider" at bounding box center [318, 228] width 74 height 8
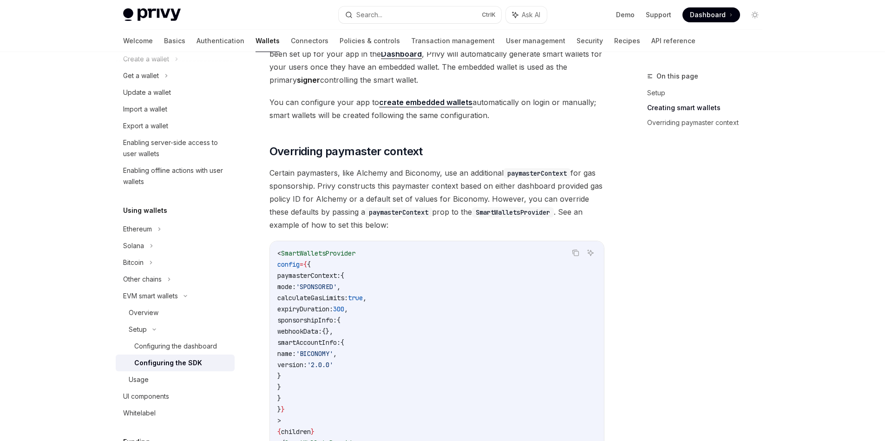
scroll to position [687, 0]
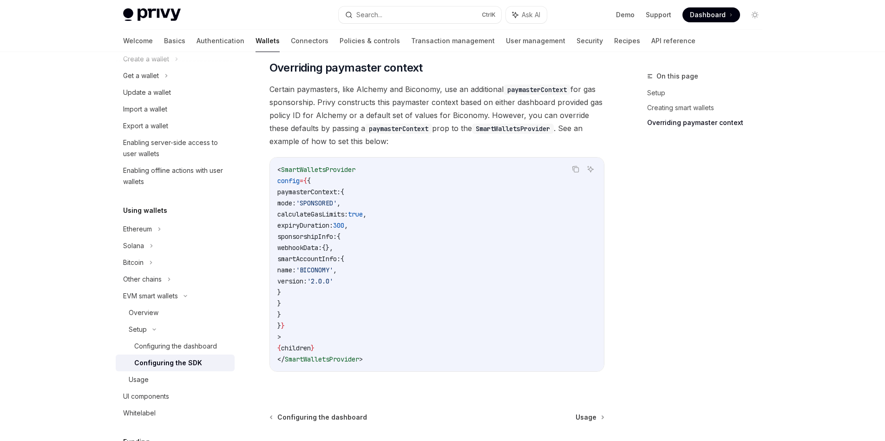
click at [425, 89] on span "Certain paymasters, like Alchemy and Biconomy, use an additional paymasterConte…" at bounding box center [436, 115] width 335 height 65
click at [432, 106] on span "Certain paymasters, like Alchemy and Biconomy, use an additional paymasterConte…" at bounding box center [436, 115] width 335 height 65
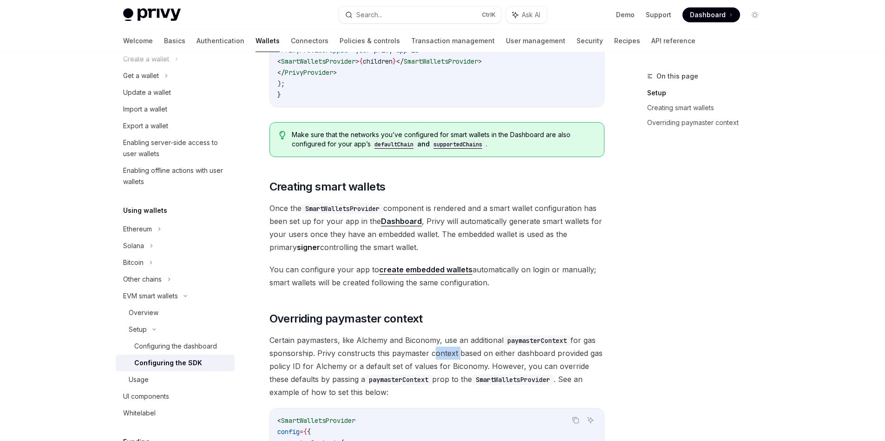
scroll to position [604, 0]
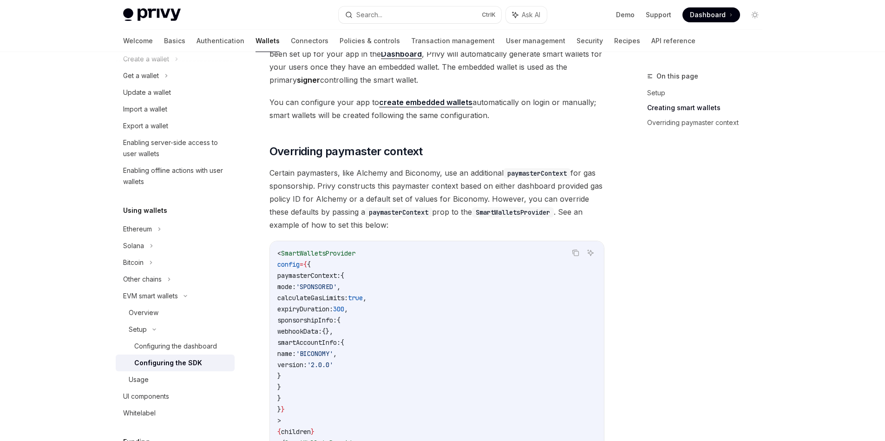
click at [481, 200] on span "Certain paymasters, like Alchemy and Biconomy, use an additional paymasterConte…" at bounding box center [436, 198] width 335 height 65
click at [467, 200] on span "Certain paymasters, like Alchemy and Biconomy, use an additional paymasterConte…" at bounding box center [436, 198] width 335 height 65
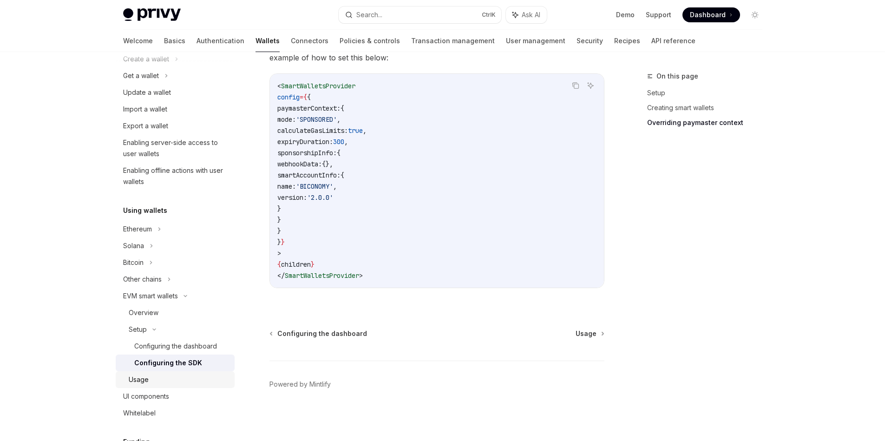
click at [147, 379] on div "Usage" at bounding box center [139, 379] width 20 height 11
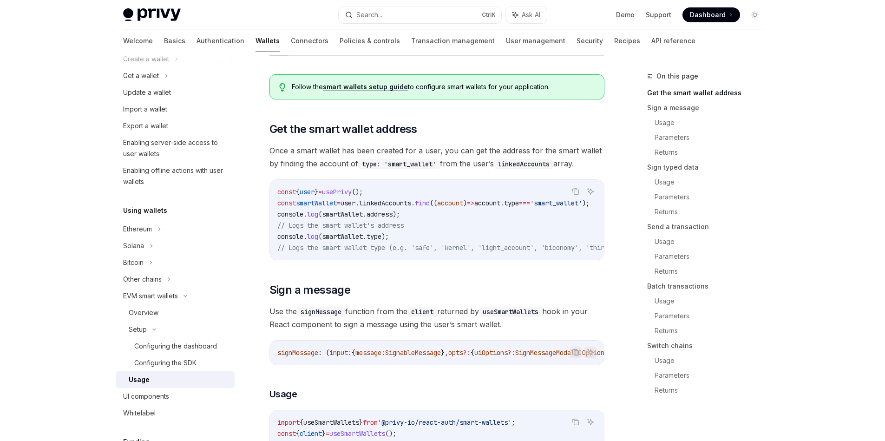
drag, startPoint x: 377, startPoint y: 259, endPoint x: 388, endPoint y: 260, distance: 11.7
click at [388, 260] on div "const { user } = usePrivy (); const smartWallet = user . linkedAccounts . find …" at bounding box center [437, 220] width 334 height 80
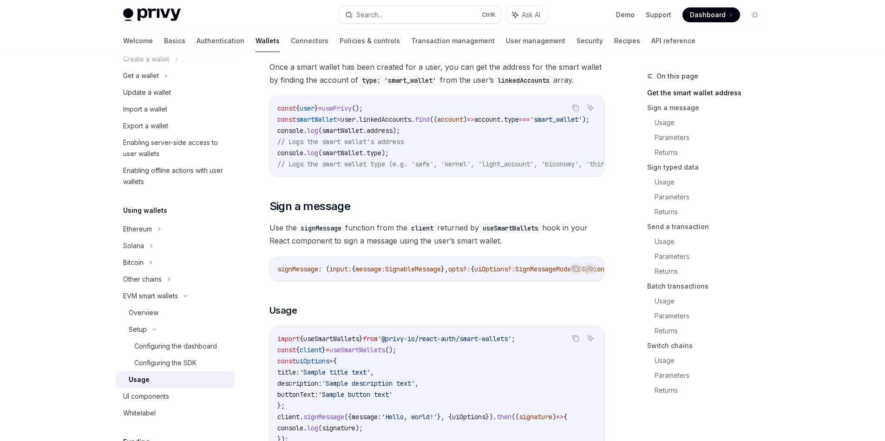
scroll to position [251, 0]
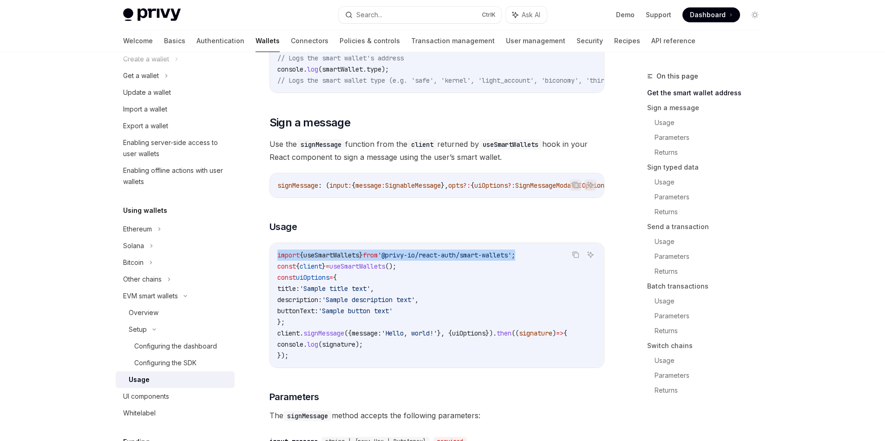
drag, startPoint x: 554, startPoint y: 266, endPoint x: 280, endPoint y: 254, distance: 274.4
click at [280, 254] on div "import { useSmartWallets } from '@privy-io/react-auth/smart-wallets' ; const { …" at bounding box center [437, 305] width 334 height 125
copy span "import { useSmartWallets } from '@privy-io/react-auth/smart-wallets' ;"
drag, startPoint x: 425, startPoint y: 275, endPoint x: 255, endPoint y: 270, distance: 170.1
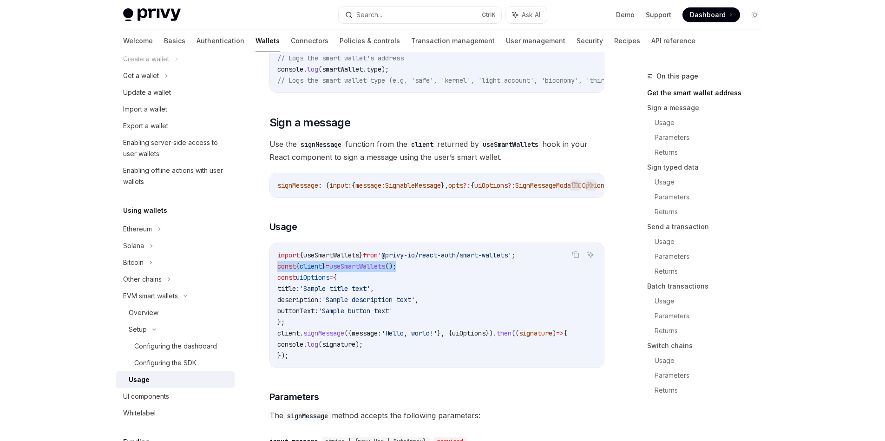
copy span "const { client } = useSmartWallets ();"
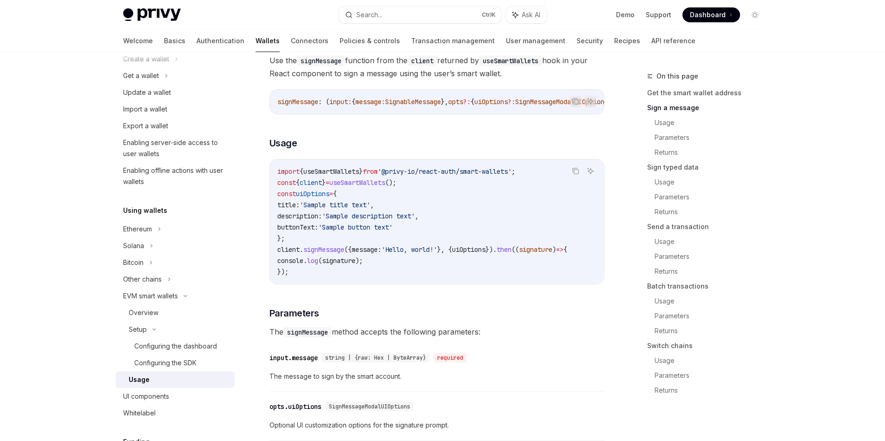
click at [382, 246] on code "import { useSmartWallets } from '@privy-io/react-auth/smart-wallets' ; const { …" at bounding box center [436, 222] width 319 height 112
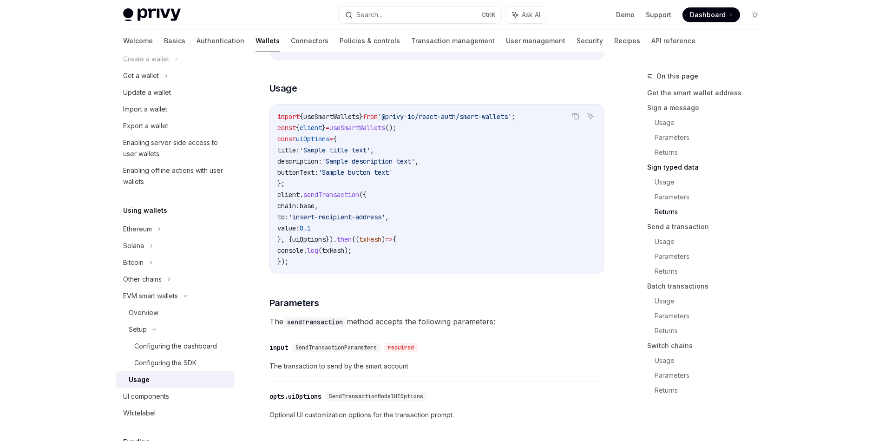
scroll to position [1505, 0]
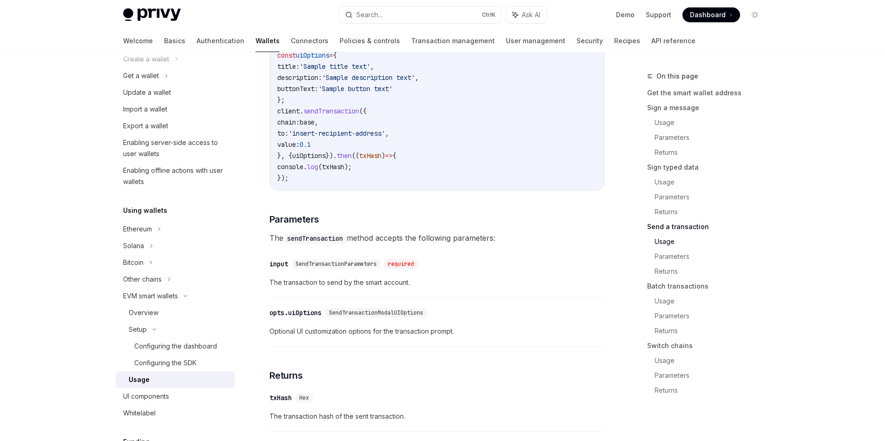
click at [325, 138] on span "'insert-recipient-address'" at bounding box center [337, 133] width 97 height 8
drag, startPoint x: 325, startPoint y: 153, endPoint x: 381, endPoint y: 158, distance: 55.5
click at [381, 138] on span "'insert-recipient-address'" at bounding box center [337, 133] width 97 height 8
click at [335, 115] on span "sendTransaction" at bounding box center [331, 111] width 56 height 8
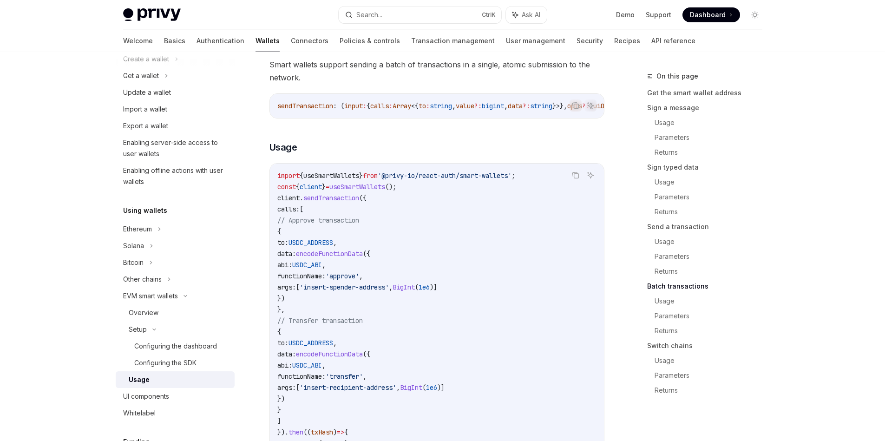
scroll to position [2007, 0]
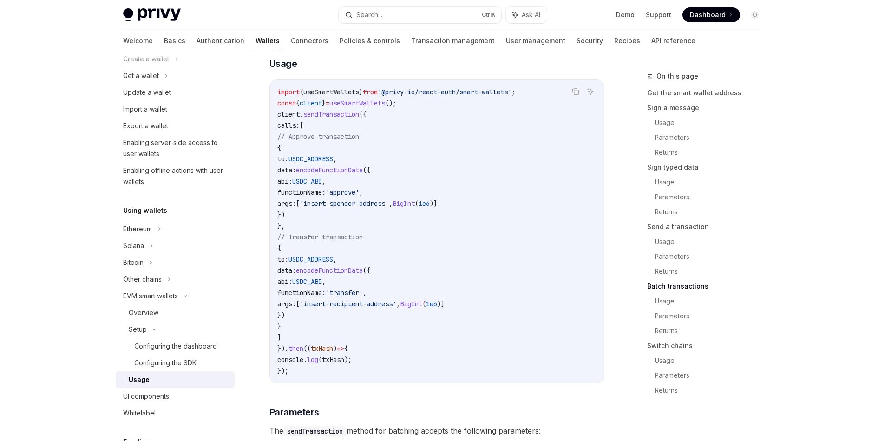
click at [396, 308] on span "'insert-recipient-address'" at bounding box center [348, 304] width 97 height 8
click at [400, 308] on span "," at bounding box center [398, 304] width 4 height 8
click at [374, 312] on code "import { useSmartWallets } from '@privy-io/react-auth/smart-wallets' ; const { …" at bounding box center [436, 231] width 319 height 290
click at [312, 107] on span "client" at bounding box center [311, 103] width 22 height 8
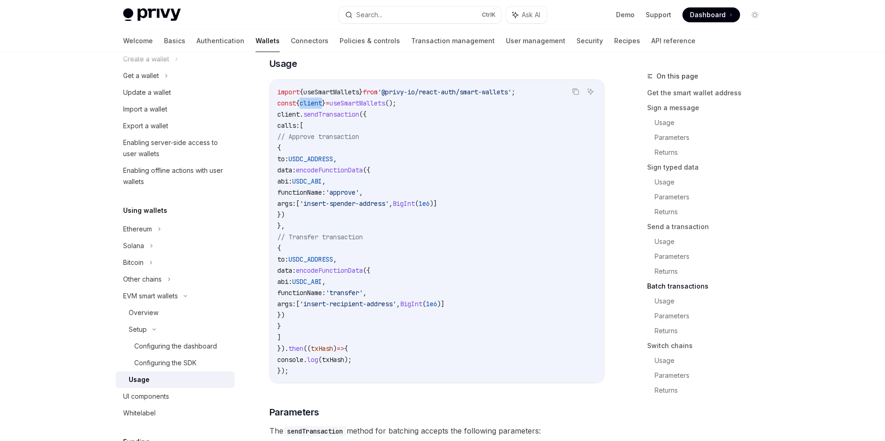
click at [312, 107] on span "client" at bounding box center [311, 103] width 22 height 8
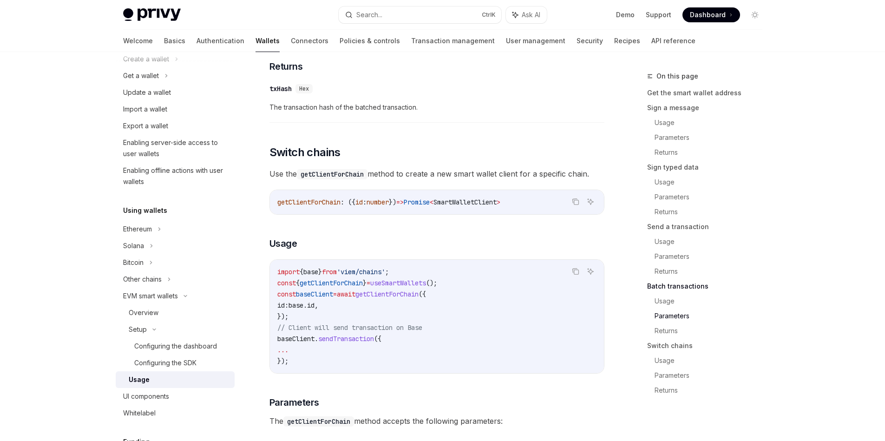
scroll to position [2593, 0]
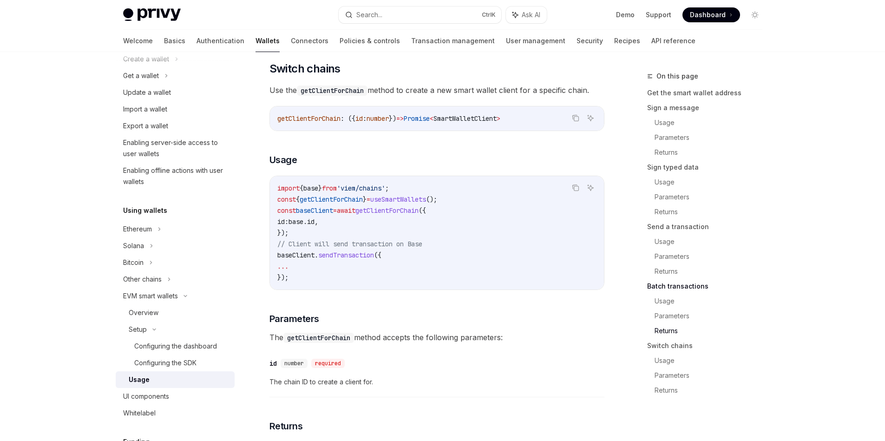
click at [303, 226] on span "base" at bounding box center [296, 221] width 15 height 8
click at [333, 215] on span "baseClient" at bounding box center [314, 210] width 37 height 8
click at [329, 215] on span "baseClient" at bounding box center [314, 210] width 37 height 8
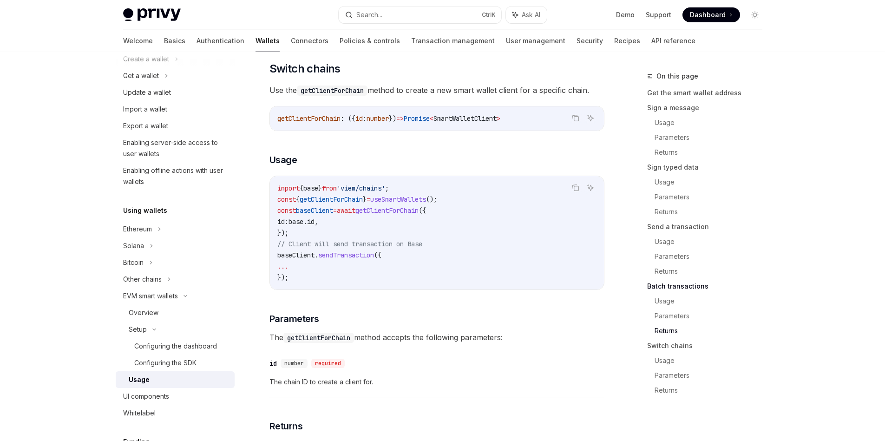
click at [330, 215] on span "baseClient" at bounding box center [314, 210] width 37 height 8
click at [344, 246] on code "import { base } from 'viem/chains' ; const { getClientForChain } = useSmartWall…" at bounding box center [436, 233] width 319 height 100
click at [313, 283] on code "import { base } from 'viem/chains' ; const { getClientForChain } = useSmartWall…" at bounding box center [436, 233] width 319 height 100
click at [308, 259] on span "baseClient" at bounding box center [295, 255] width 37 height 8
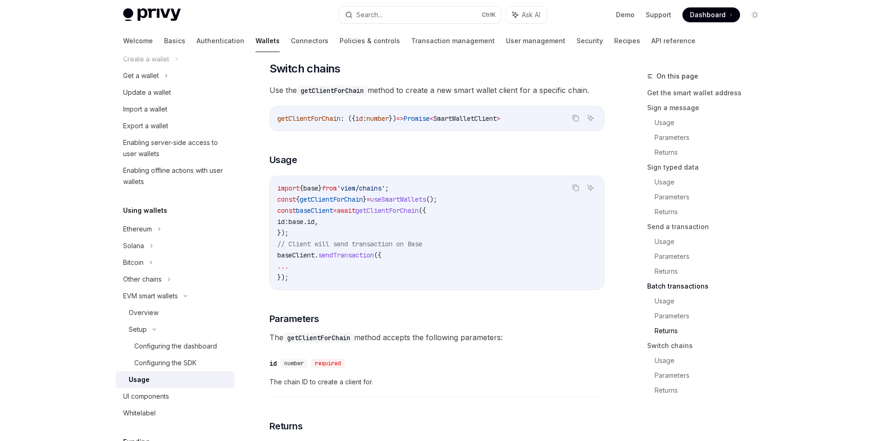
click at [453, 283] on code "import { base } from 'viem/chains' ; const { getClientForChain } = useSmartWall…" at bounding box center [436, 233] width 319 height 100
click at [368, 96] on code "getClientForChain" at bounding box center [332, 90] width 71 height 10
drag, startPoint x: 370, startPoint y: 114, endPoint x: 585, endPoint y: 118, distance: 214.2
click at [585, 97] on span "Use the getClientForChain method to create a new smart wallet client for a spec…" at bounding box center [436, 90] width 335 height 13
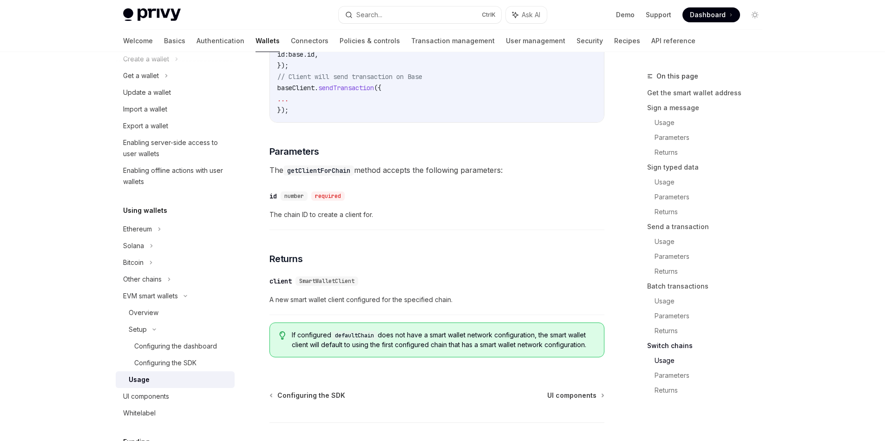
scroll to position [2844, 0]
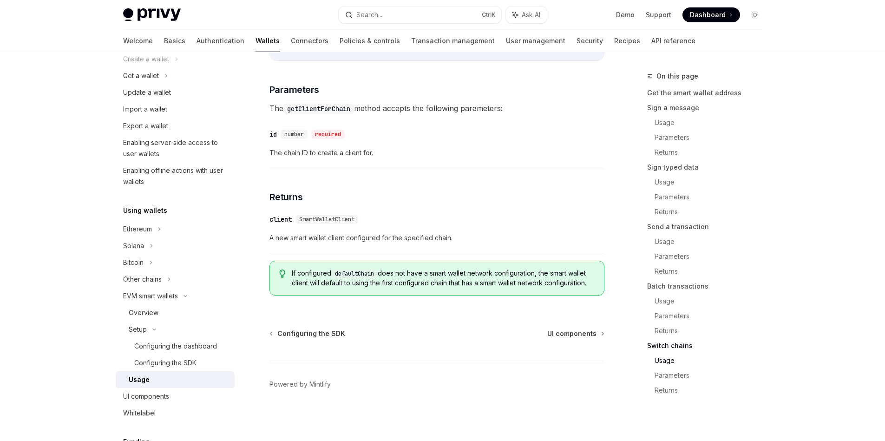
click at [392, 275] on span "If configured defaultChain does not have a smart wallet network configuration, …" at bounding box center [443, 278] width 302 height 19
drag, startPoint x: 392, startPoint y: 275, endPoint x: 423, endPoint y: 273, distance: 31.2
click at [423, 273] on span "If configured defaultChain does not have a smart wallet network configuration, …" at bounding box center [443, 278] width 302 height 19
drag, startPoint x: 543, startPoint y: 276, endPoint x: 591, endPoint y: 291, distance: 50.9
click at [591, 288] on span "If configured defaultChain does not have a smart wallet network configuration, …" at bounding box center [443, 278] width 302 height 19
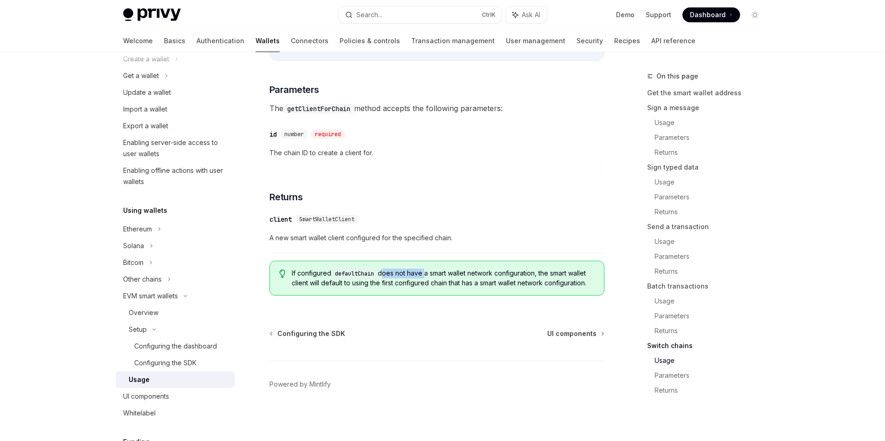
click at [585, 313] on div at bounding box center [585, 313] width 0 height 0
click at [571, 276] on span "If configured defaultChain does not have a smart wallet network configuration, …" at bounding box center [443, 278] width 302 height 19
drag, startPoint x: 542, startPoint y: 277, endPoint x: 290, endPoint y: 276, distance: 252.3
click at [290, 276] on div "If configured defaultChain does not have a smart wallet network configuration, …" at bounding box center [436, 278] width 335 height 35
click at [284, 282] on div at bounding box center [284, 282] width 0 height 0
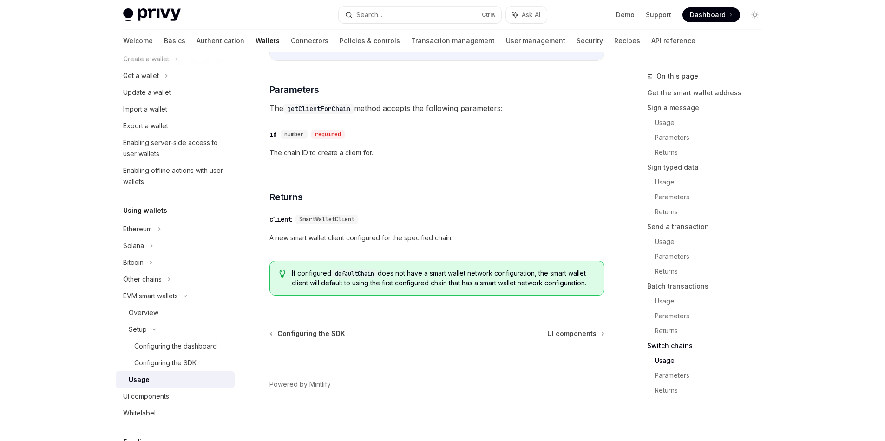
click at [540, 240] on span "A new smart wallet client configured for the specified chain." at bounding box center [436, 237] width 335 height 11
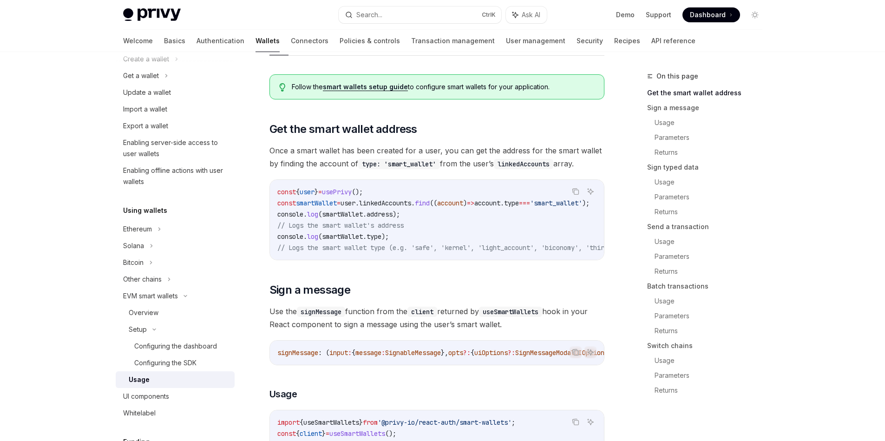
scroll to position [0, 0]
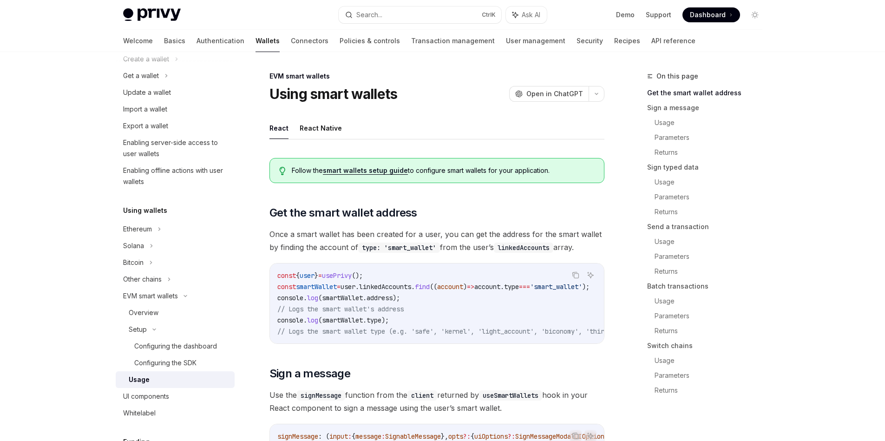
click at [365, 169] on link "smart wallets setup guide" at bounding box center [365, 170] width 85 height 8
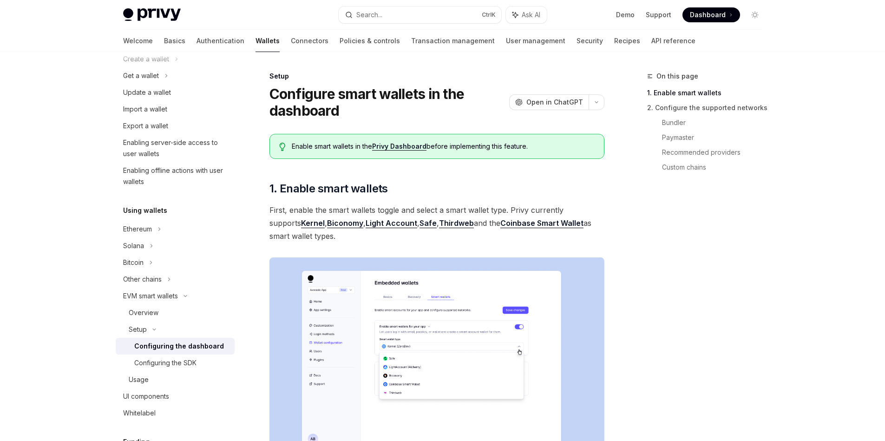
click at [301, 222] on link "Kernel" at bounding box center [313, 223] width 24 height 10
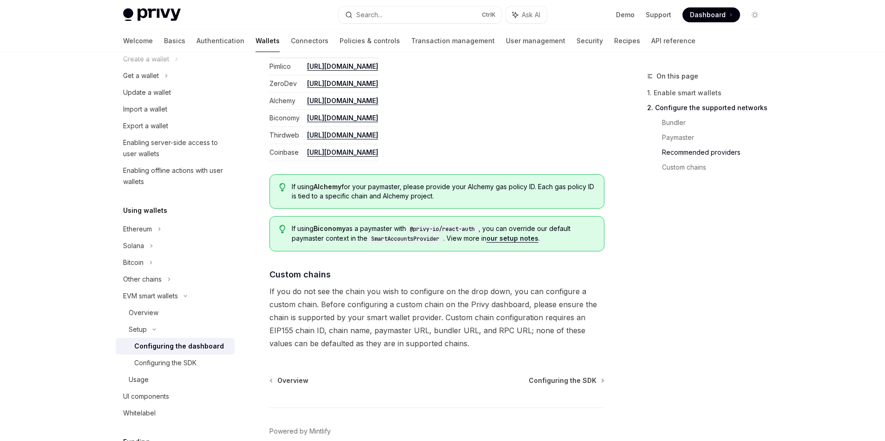
scroll to position [1218, 0]
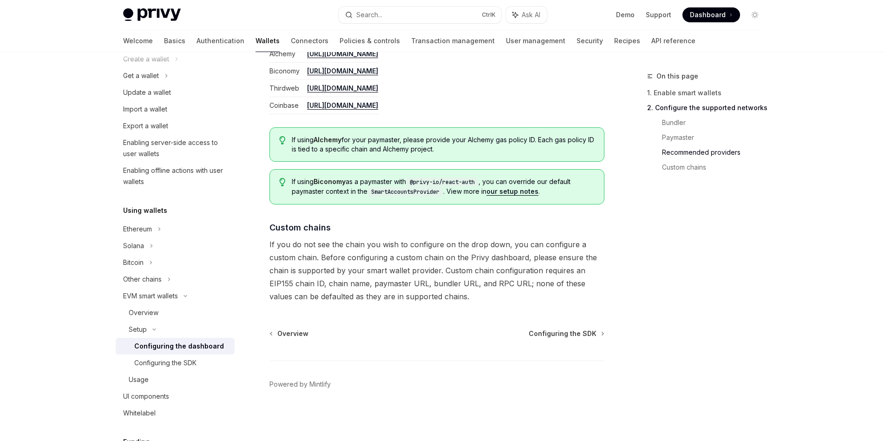
drag, startPoint x: 466, startPoint y: 296, endPoint x: 454, endPoint y: 301, distance: 12.7
click at [454, 301] on span "If you do not see the chain you wish to configure on the drop down, you can con…" at bounding box center [436, 270] width 335 height 65
click at [197, 357] on div "Configuring the SDK" at bounding box center [181, 362] width 95 height 11
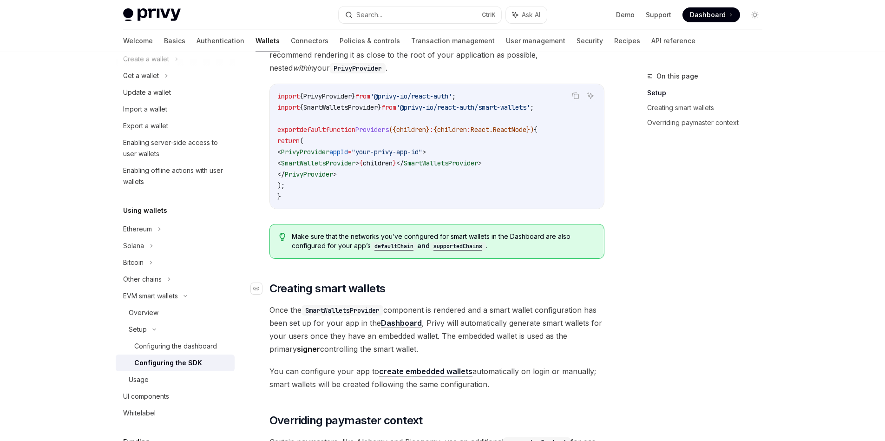
scroll to position [418, 0]
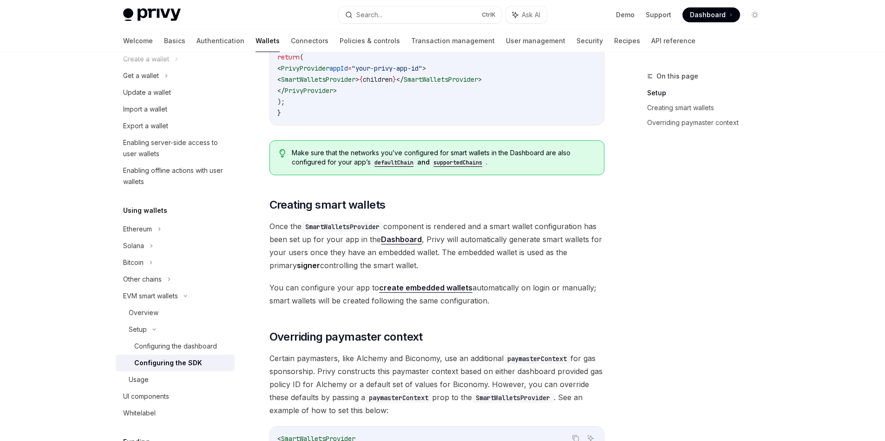
click at [351, 229] on code "SmartWalletsProvider" at bounding box center [343, 227] width 82 height 10
click at [392, 261] on span "Once the SmartWalletsProvider component is rendered and a smart wallet configur…" at bounding box center [436, 246] width 335 height 52
click at [427, 242] on span "Once the SmartWalletsProvider component is rendered and a smart wallet configur…" at bounding box center [436, 246] width 335 height 52
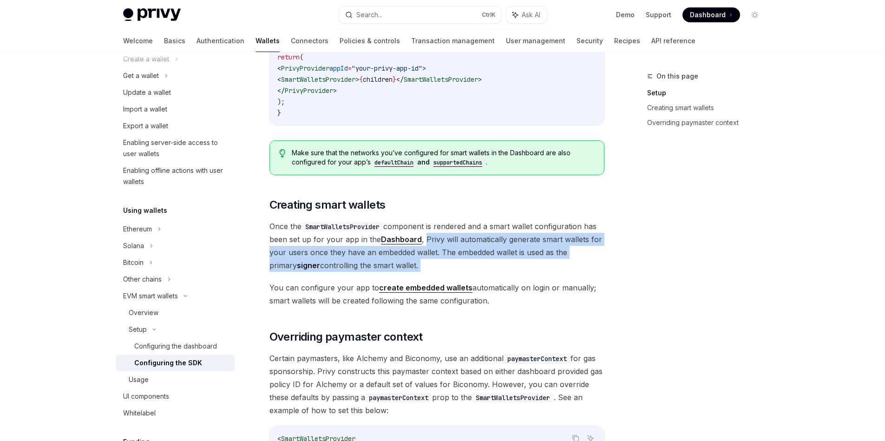
drag, startPoint x: 427, startPoint y: 242, endPoint x: 411, endPoint y: 265, distance: 29.0
click at [411, 265] on span "Once the SmartWalletsProvider component is rendered and a smart wallet configur…" at bounding box center [436, 246] width 335 height 52
click at [404, 276] on div "Looking to get started quickly? Check out our Smart Wallets starter repo . You …" at bounding box center [436, 212] width 335 height 888
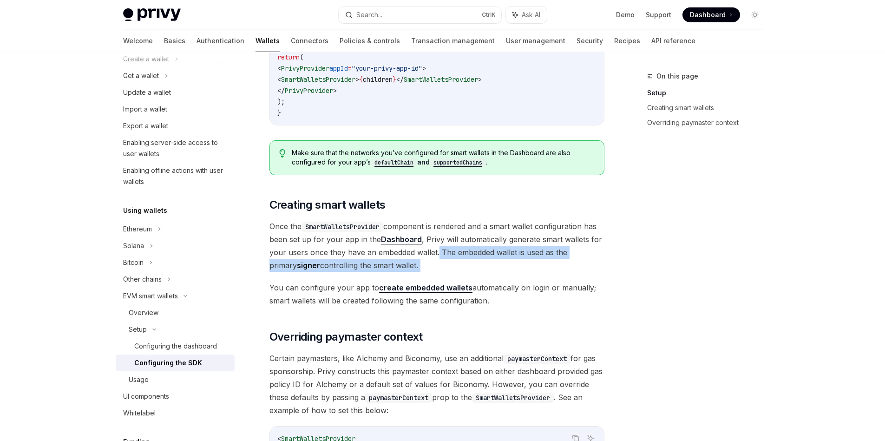
drag, startPoint x: 406, startPoint y: 274, endPoint x: 437, endPoint y: 252, distance: 37.4
click at [437, 252] on div "Looking to get started quickly? Check out our Smart Wallets starter repo . You …" at bounding box center [436, 212] width 335 height 888
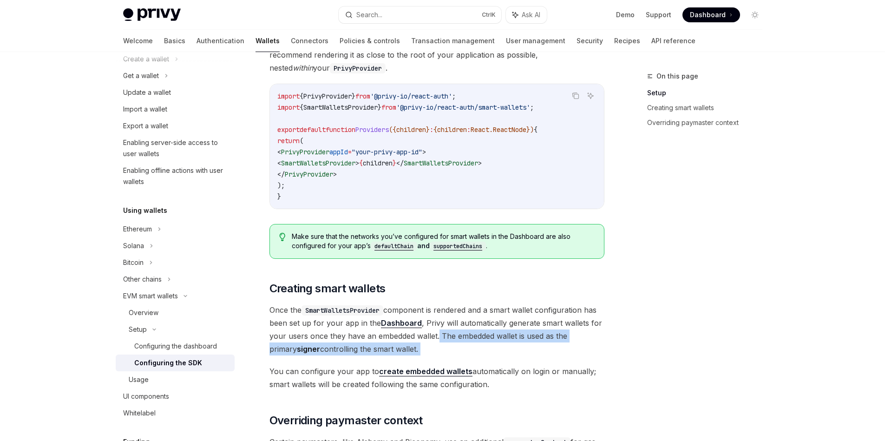
scroll to position [502, 0]
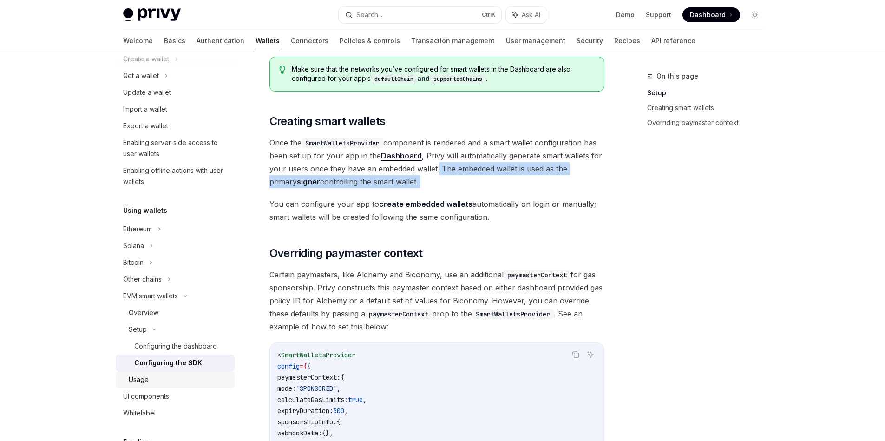
click at [187, 373] on link "Usage" at bounding box center [175, 379] width 119 height 17
click at [171, 381] on div "Usage" at bounding box center [179, 379] width 100 height 11
click at [135, 380] on div "Usage" at bounding box center [139, 379] width 20 height 11
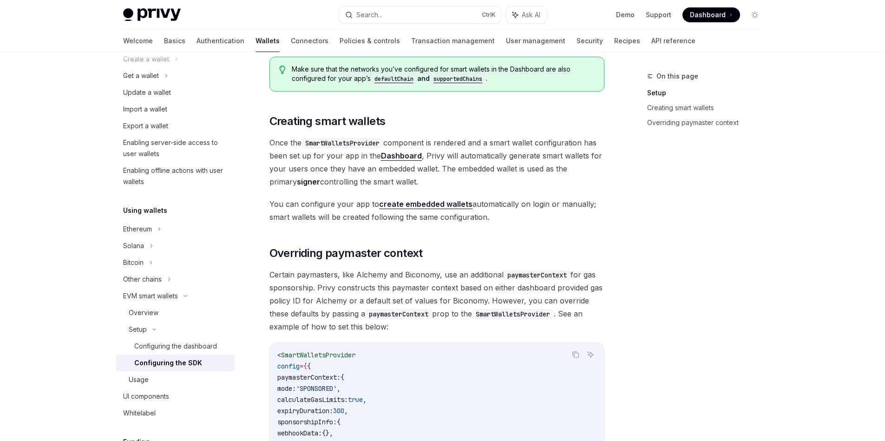
click at [642, 266] on div "On this page Setup Creating smart wallets Overriding paymaster context" at bounding box center [699, 256] width 141 height 370
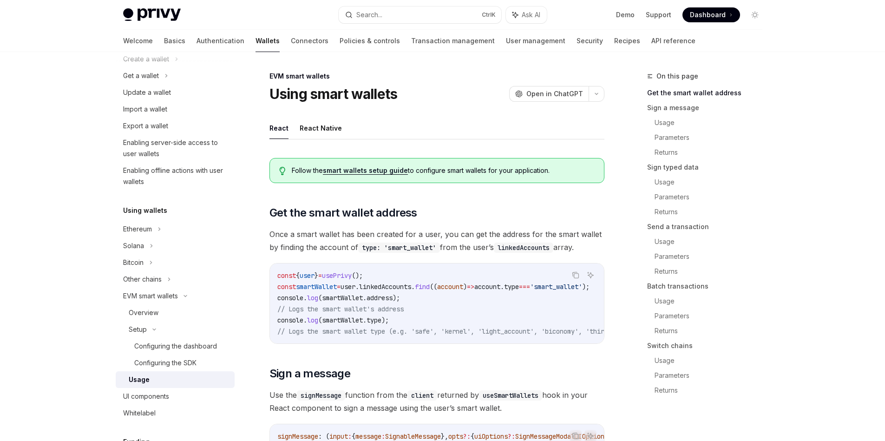
click at [183, 376] on div "Usage" at bounding box center [179, 379] width 100 height 11
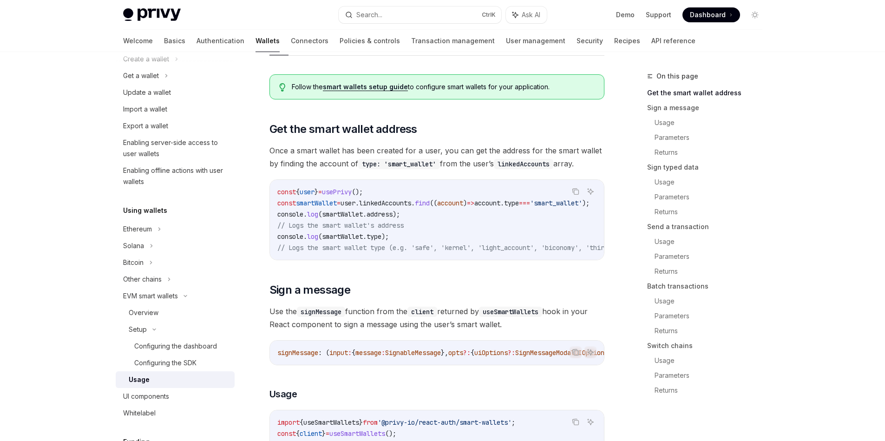
scroll to position [167, 0]
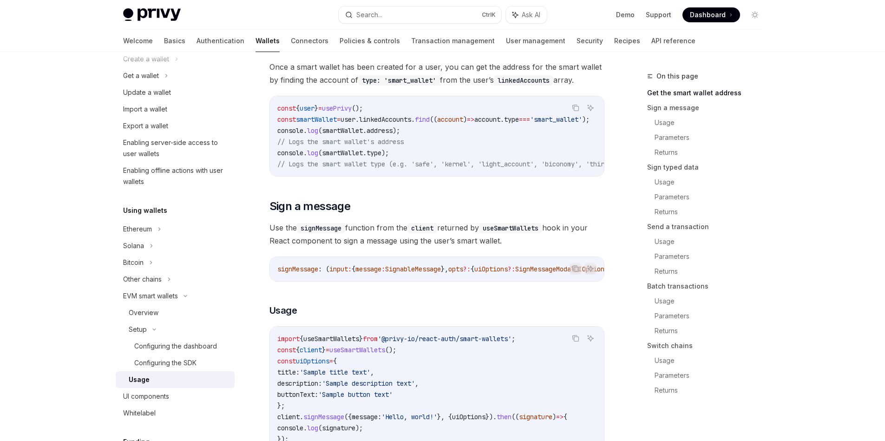
type textarea "*"
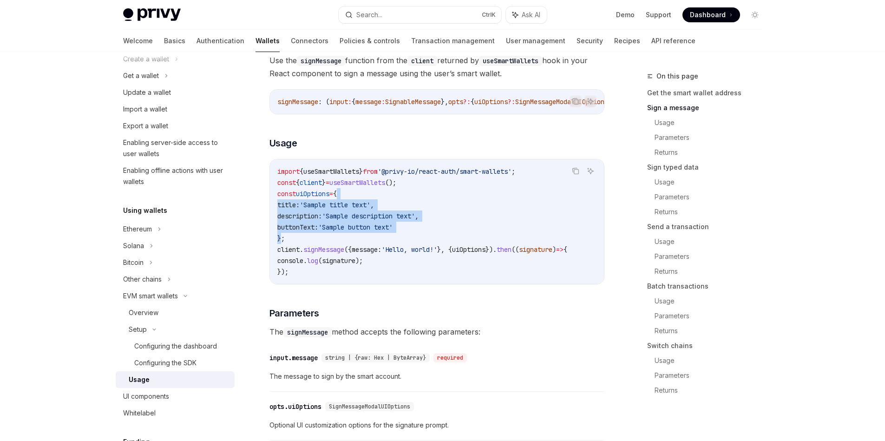
drag, startPoint x: 283, startPoint y: 243, endPoint x: 347, endPoint y: 206, distance: 74.1
click at [347, 206] on code "import { useSmartWallets } from '@privy-io/react-auth/smart-wallets' ; const { …" at bounding box center [436, 222] width 319 height 112
copy code "{ title: 'Sample title text' , description: 'Sample description text' , buttonT…"
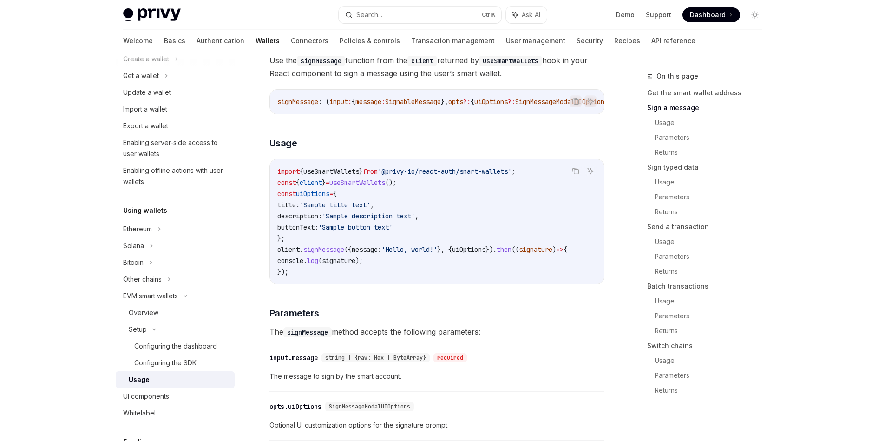
click at [401, 245] on code "import { useSmartWallets } from '@privy-io/react-auth/smart-wallets' ; const { …" at bounding box center [436, 222] width 319 height 112
click at [338, 254] on span "signMessage" at bounding box center [323, 249] width 41 height 8
drag, startPoint x: 338, startPoint y: 256, endPoint x: 474, endPoint y: 257, distance: 136.6
click at [474, 254] on span "client . signMessage ({ message: 'Hello, world!' }, { uiOptions }). then (( sig…" at bounding box center [422, 249] width 290 height 8
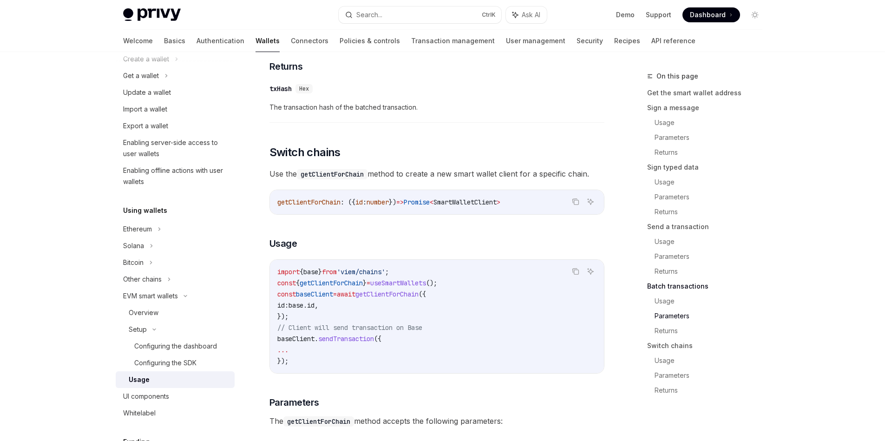
scroll to position [2676, 0]
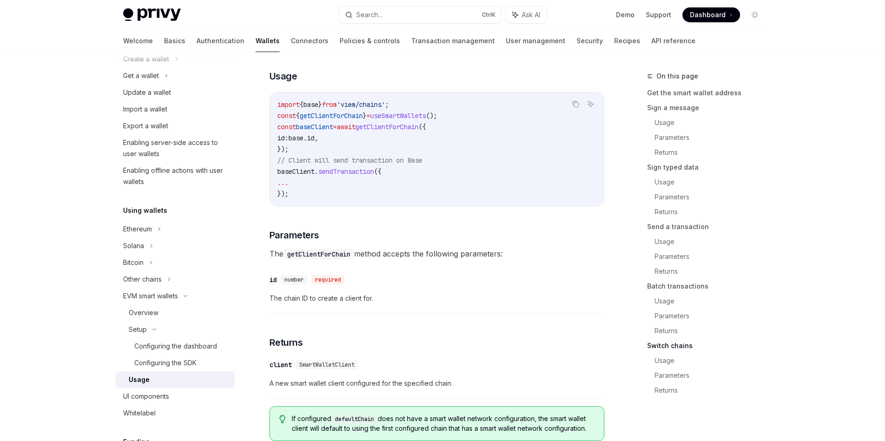
click at [287, 176] on span "baseClient" at bounding box center [295, 171] width 37 height 8
drag, startPoint x: 287, startPoint y: 200, endPoint x: 324, endPoint y: 230, distance: 47.3
click at [324, 206] on div "import { base } from 'viem/chains' ; const { getClientForChain } = useSmartWall…" at bounding box center [437, 148] width 334 height 113
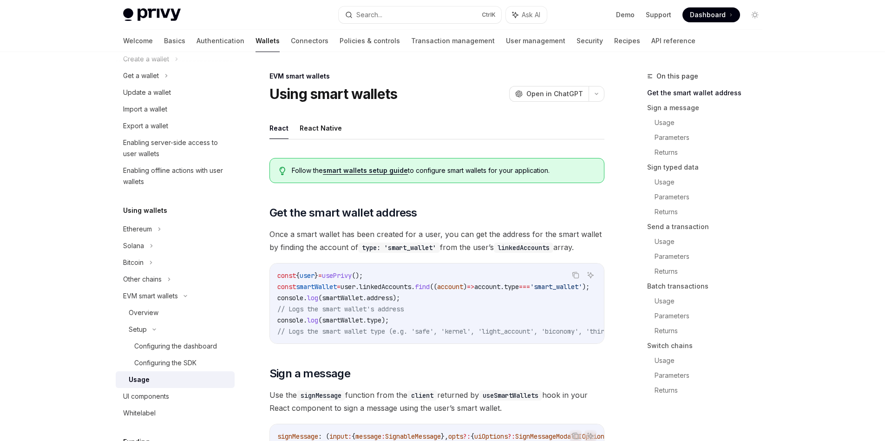
scroll to position [84, 0]
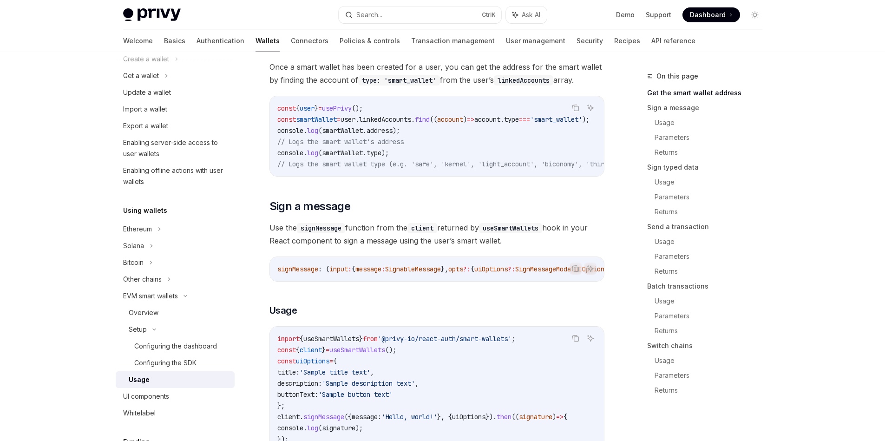
scroll to position [335, 0]
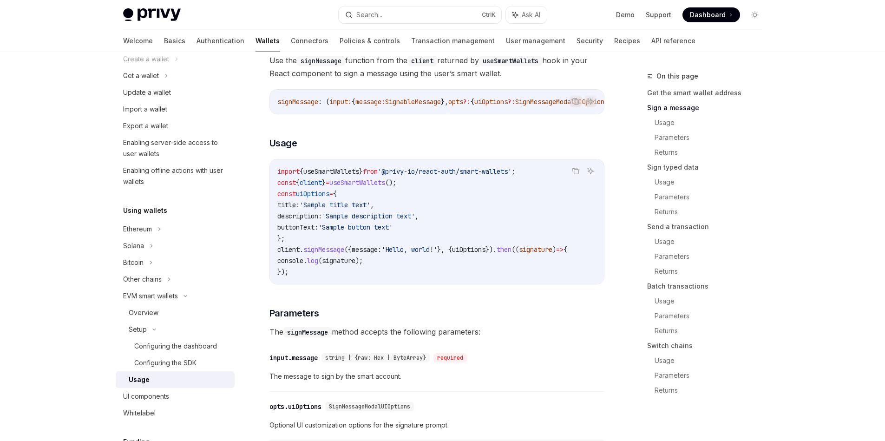
click at [332, 176] on span "useSmartWallets" at bounding box center [331, 171] width 56 height 8
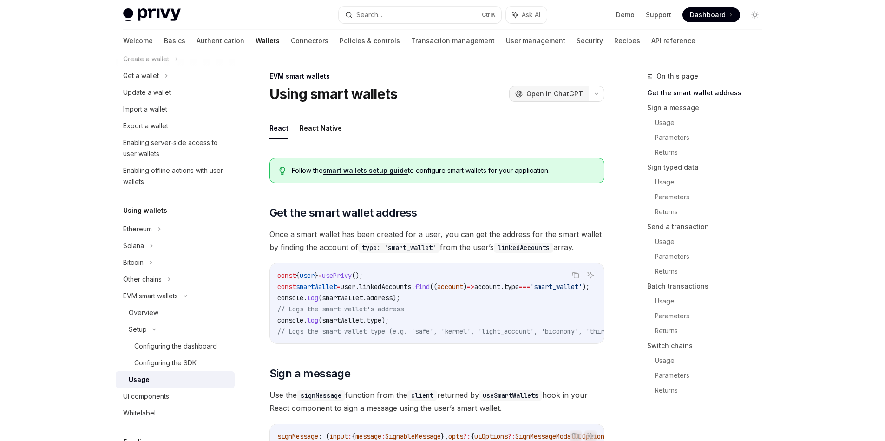
click at [567, 92] on span "Open in ChatGPT" at bounding box center [554, 93] width 57 height 9
